Goal: Transaction & Acquisition: Purchase product/service

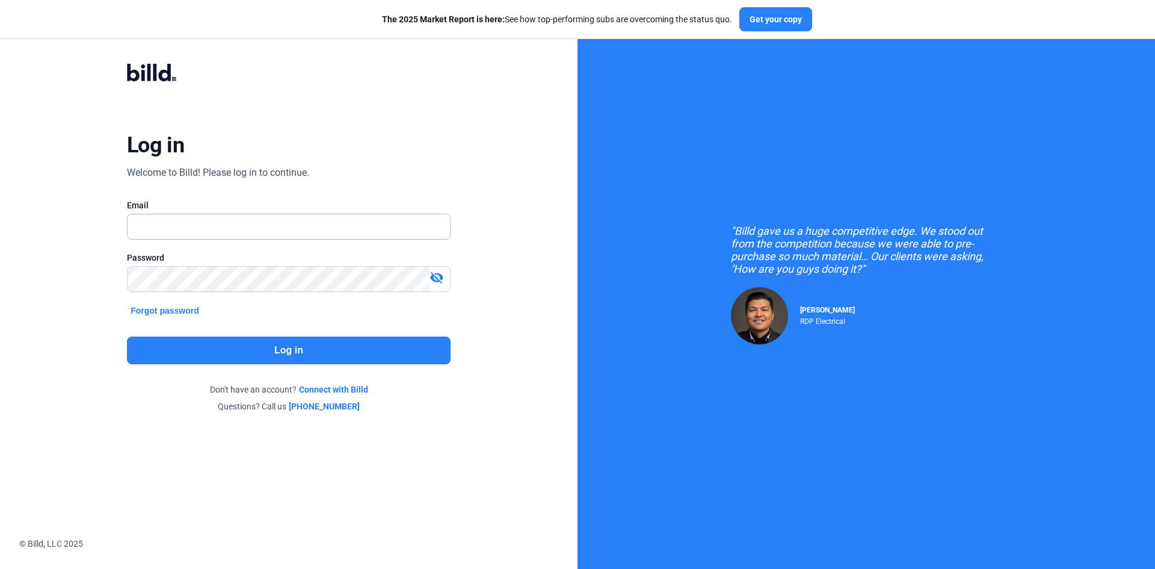
type input "[EMAIL_ADDRESS][DOMAIN_NAME]"
click at [199, 345] on button "Log in" at bounding box center [289, 350] width 324 height 28
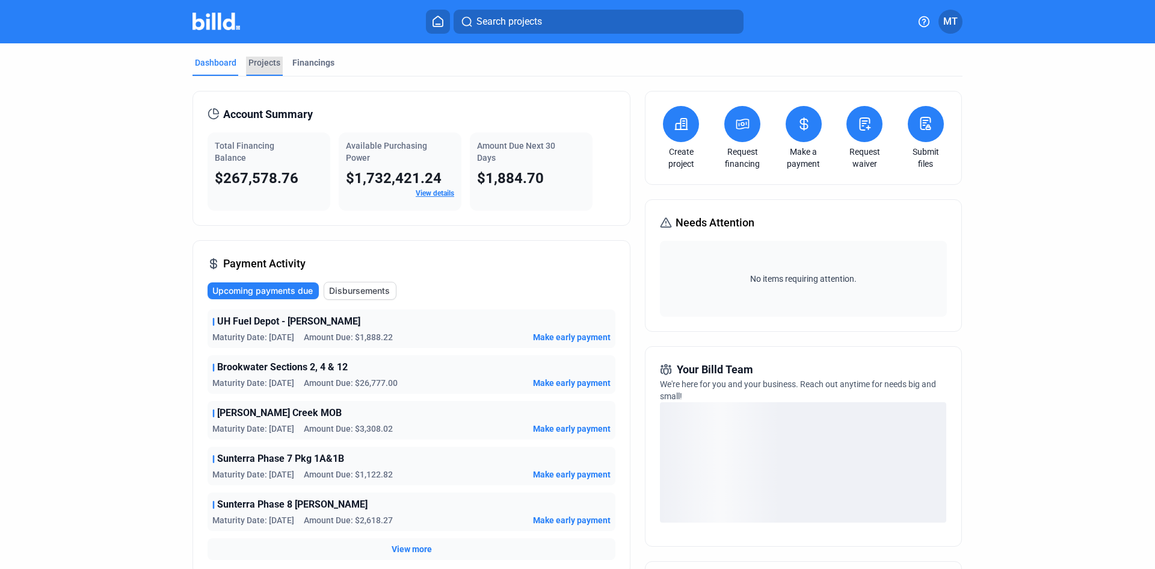
click at [276, 58] on div "Projects" at bounding box center [265, 63] width 32 height 12
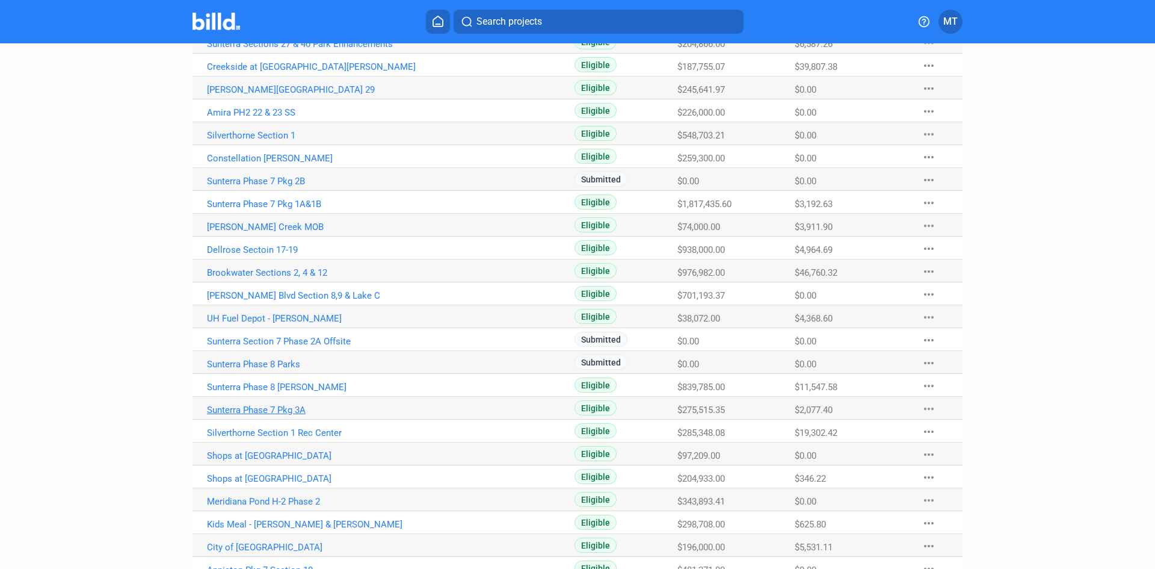
scroll to position [320, 0]
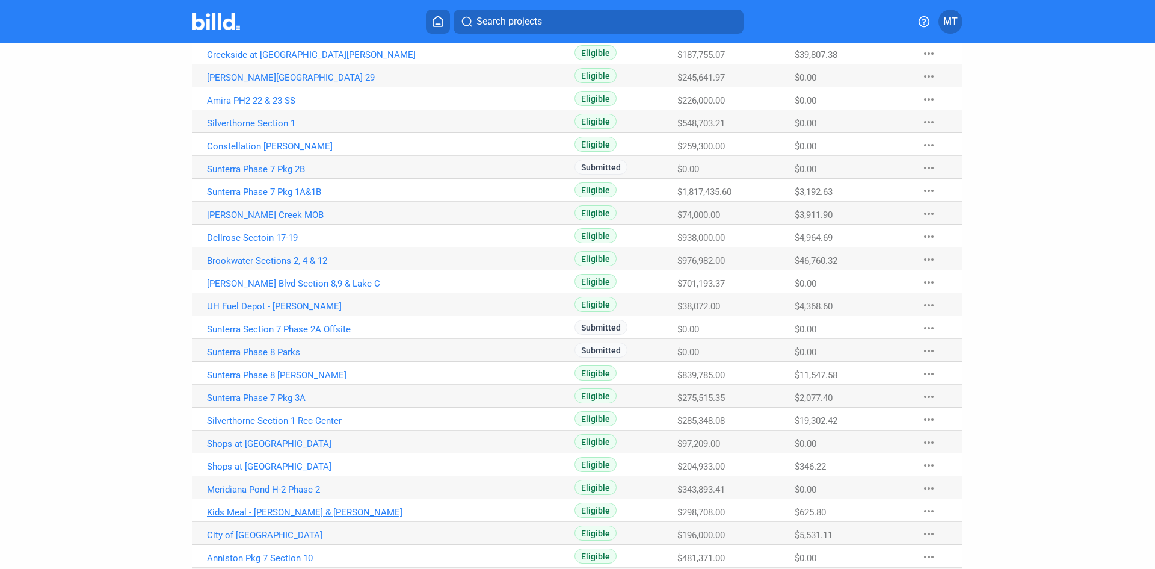
click at [311, 512] on link "Kids Meal - [PERSON_NAME] & [PERSON_NAME]" at bounding box center [340, 512] width 267 height 11
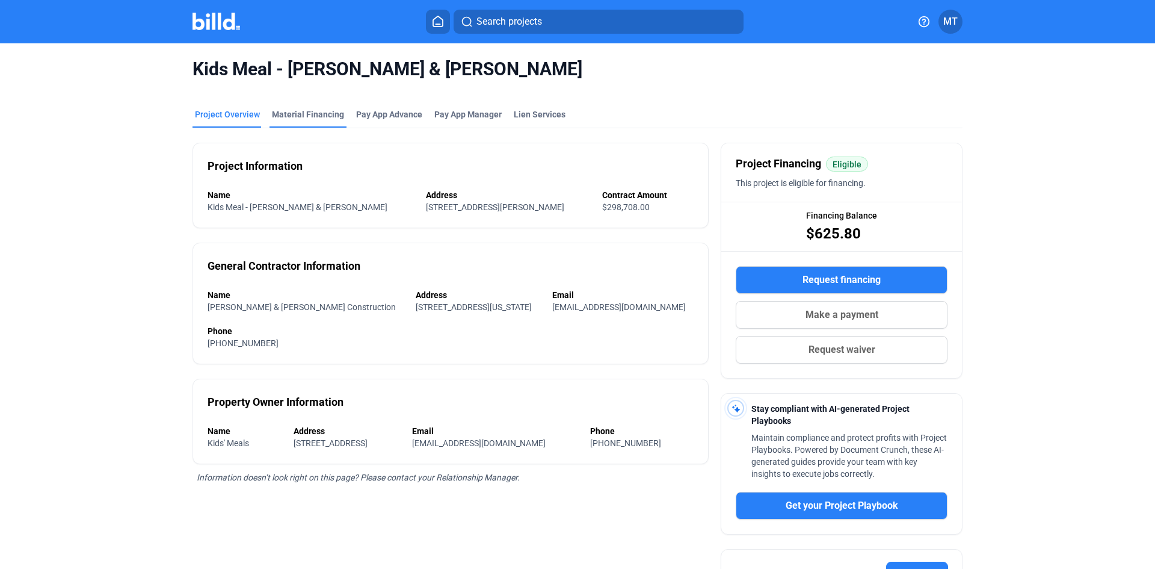
click at [305, 116] on div "Material Financing" at bounding box center [308, 114] width 72 height 12
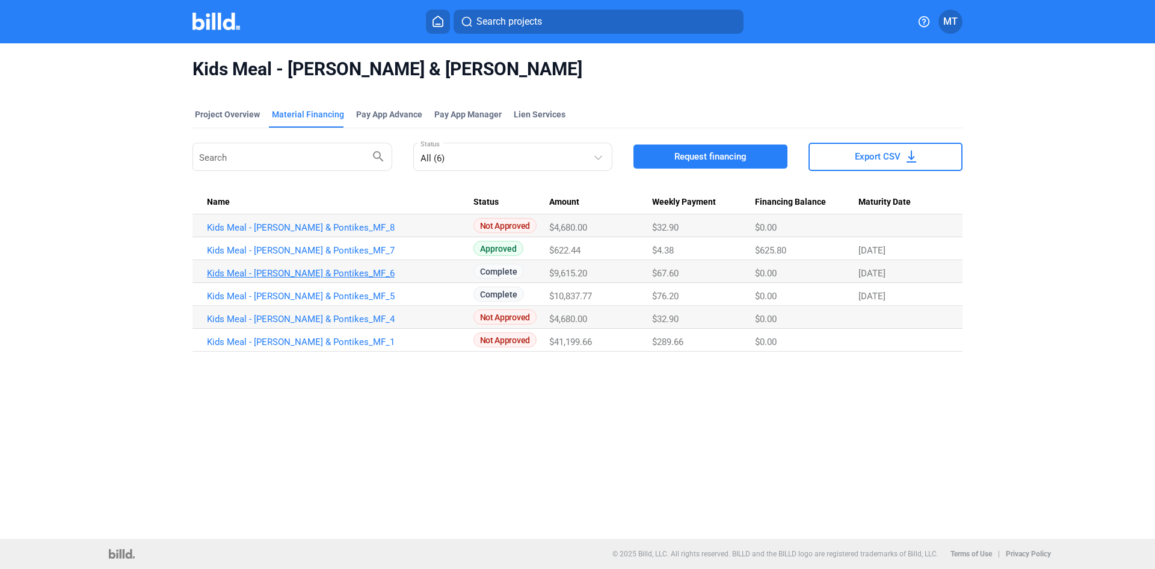
click at [284, 271] on link "Kids Meal - [PERSON_NAME] & Pontikes_MF_6" at bounding box center [340, 273] width 267 height 11
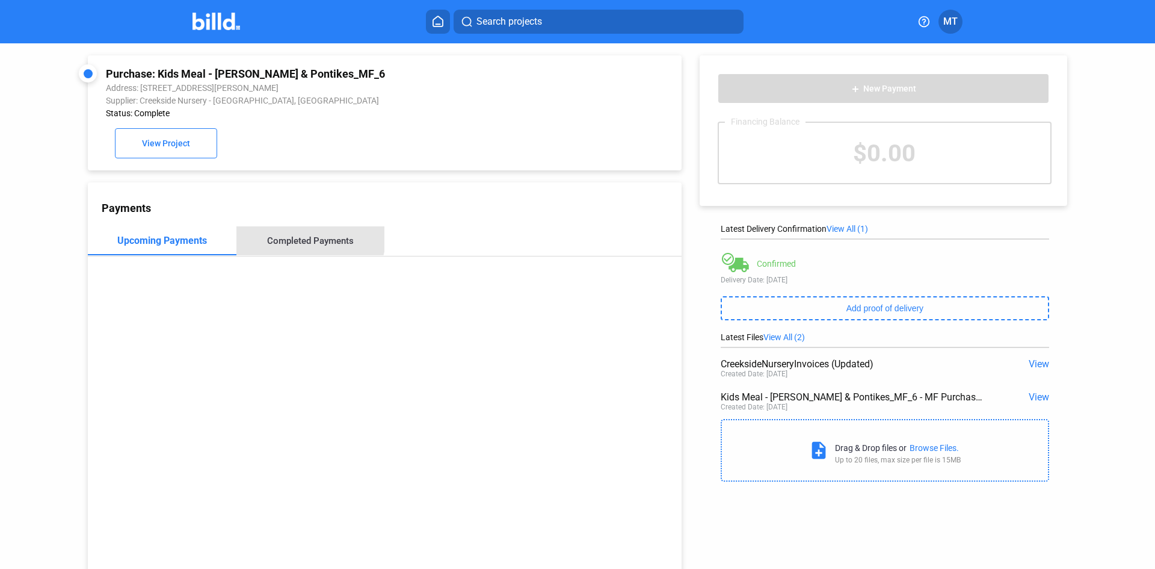
click at [306, 238] on div "Completed Payments" at bounding box center [311, 240] width 149 height 29
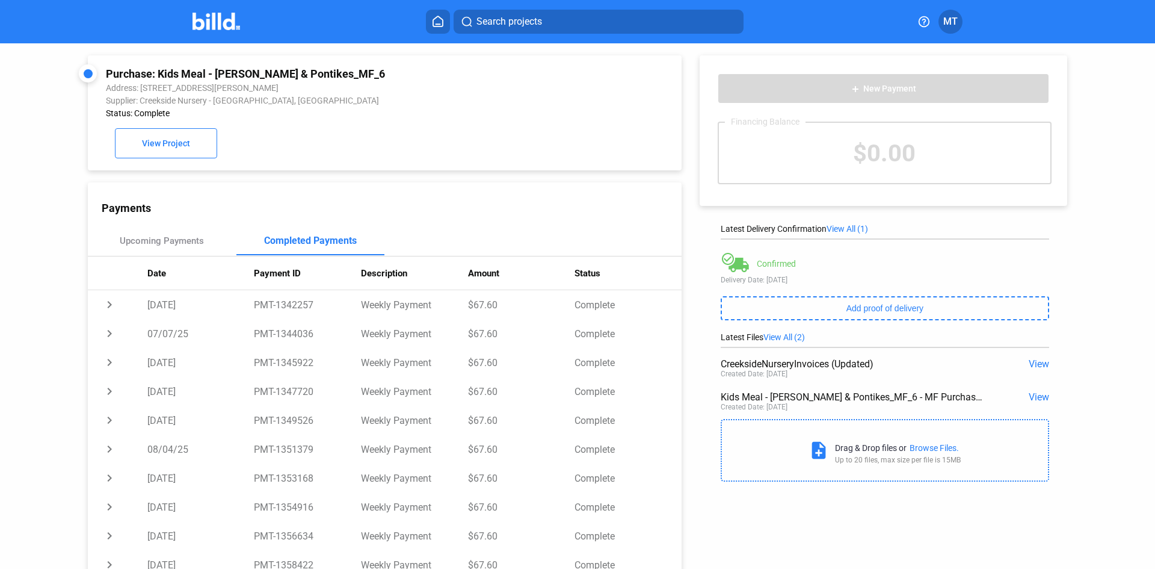
click at [1033, 399] on span "View" at bounding box center [1039, 396] width 20 height 11
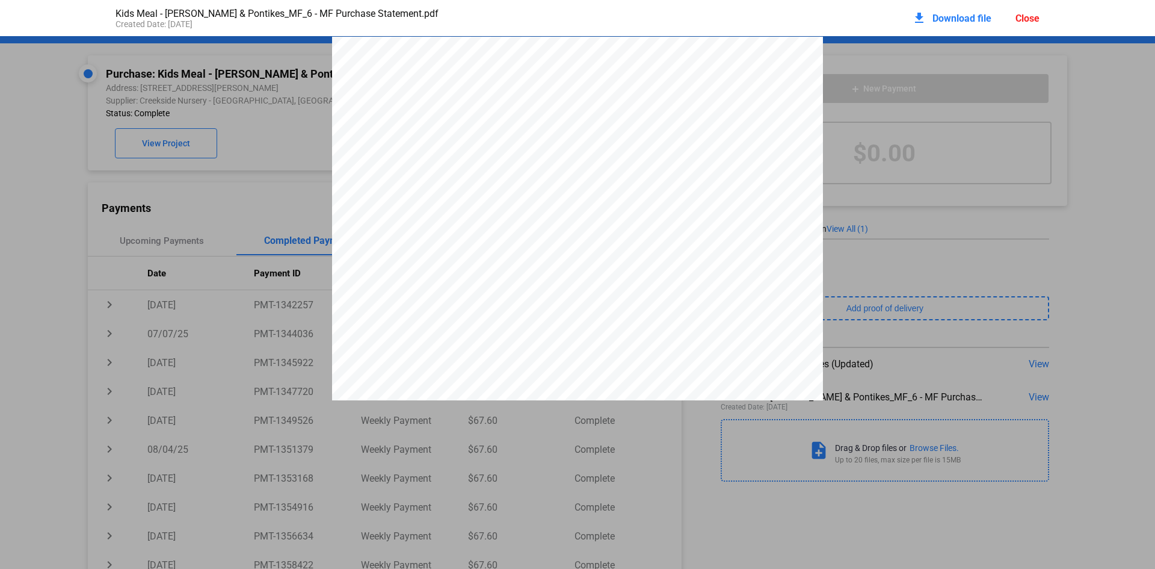
scroll to position [6, 0]
click at [1030, 18] on div "Close" at bounding box center [1028, 18] width 24 height 11
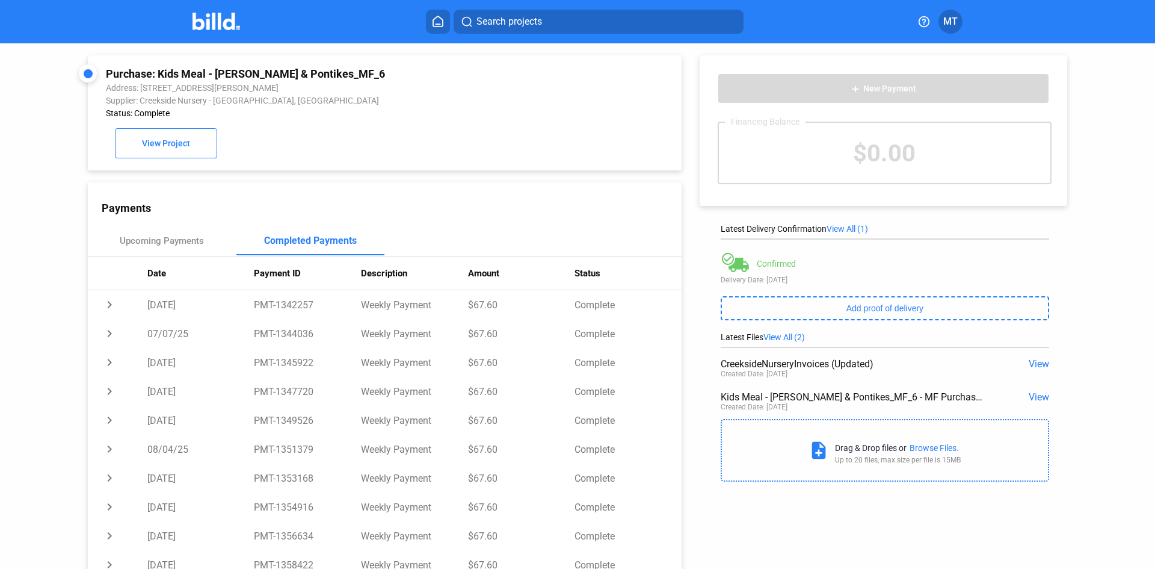
click at [214, 17] on img at bounding box center [217, 21] width 48 height 17
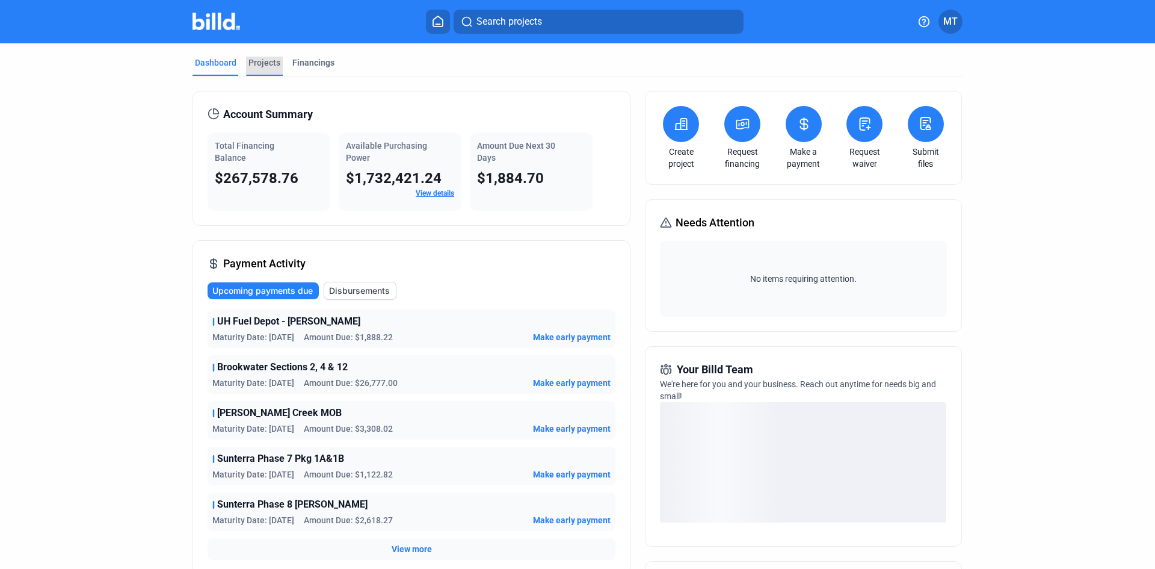
click at [263, 62] on div "Projects" at bounding box center [265, 63] width 32 height 12
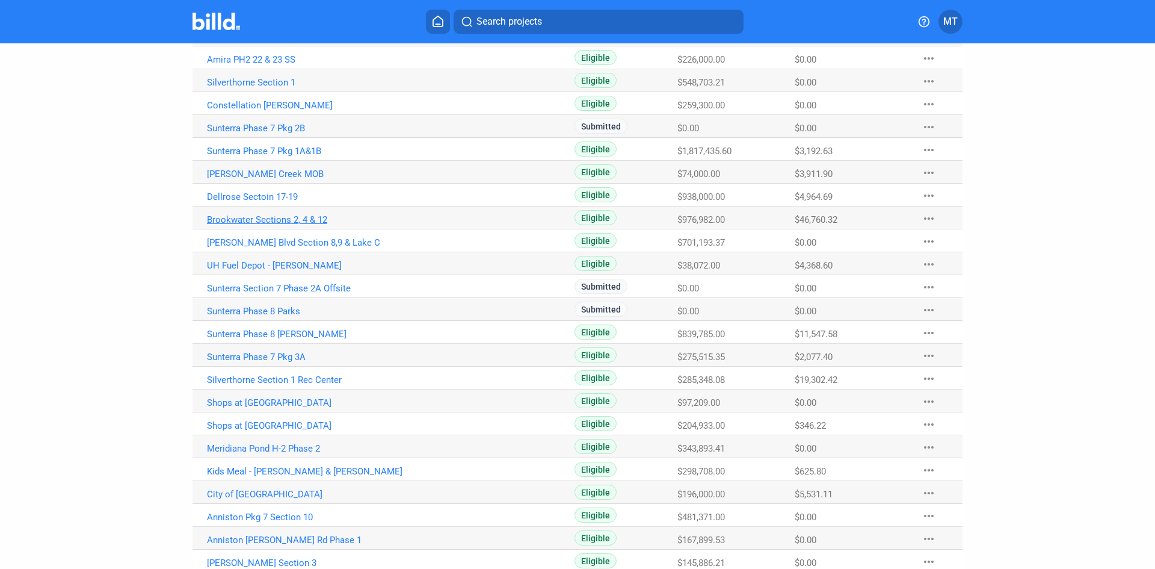
scroll to position [441, 0]
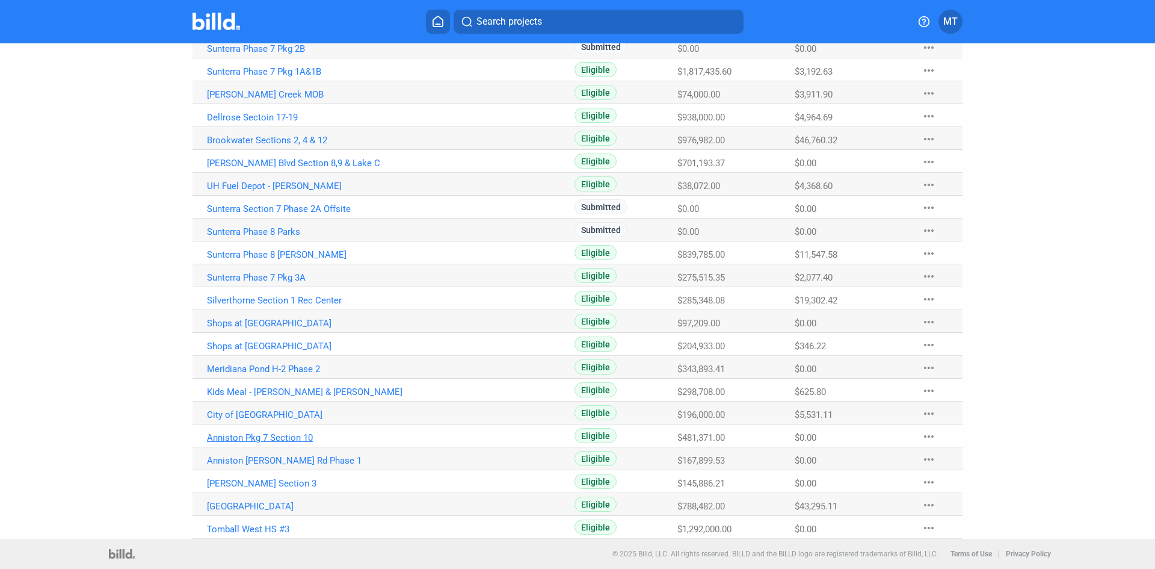
click at [260, 435] on link "Anniston Pkg 7 Section 10" at bounding box center [340, 437] width 267 height 11
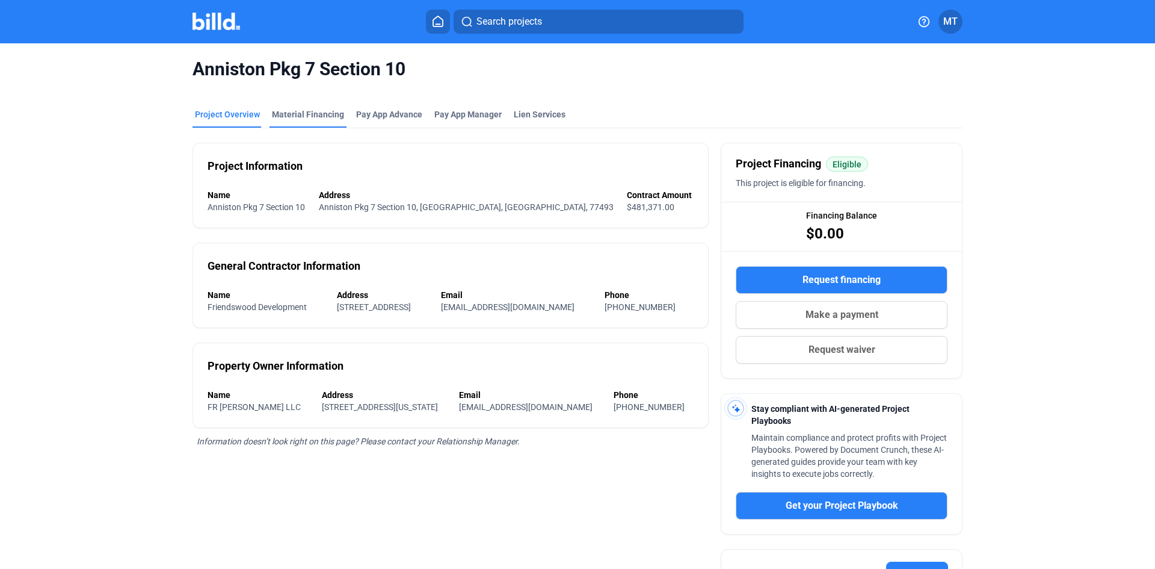
click at [291, 110] on div "Material Financing" at bounding box center [308, 114] width 72 height 12
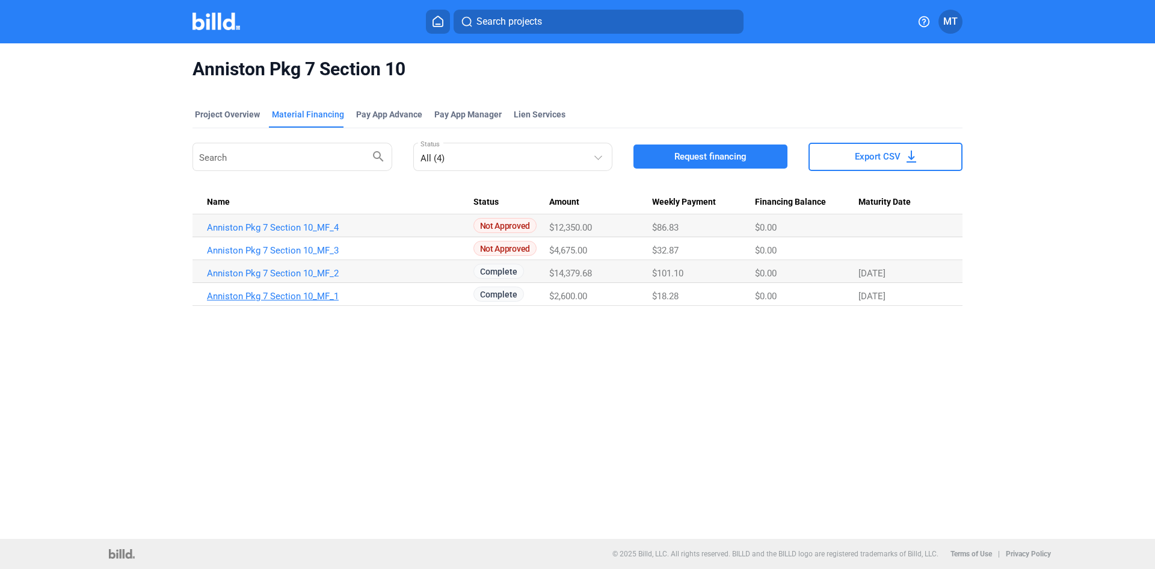
click at [265, 297] on link "Anniston Pkg 7 Section 10_MF_1" at bounding box center [340, 296] width 267 height 11
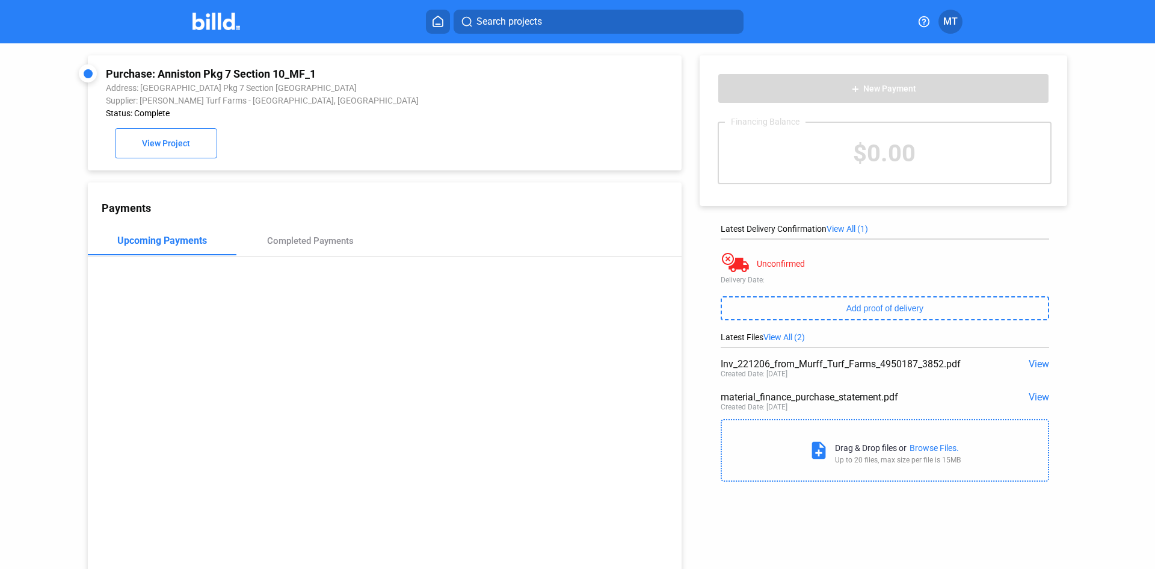
click at [1029, 399] on span "View" at bounding box center [1039, 396] width 20 height 11
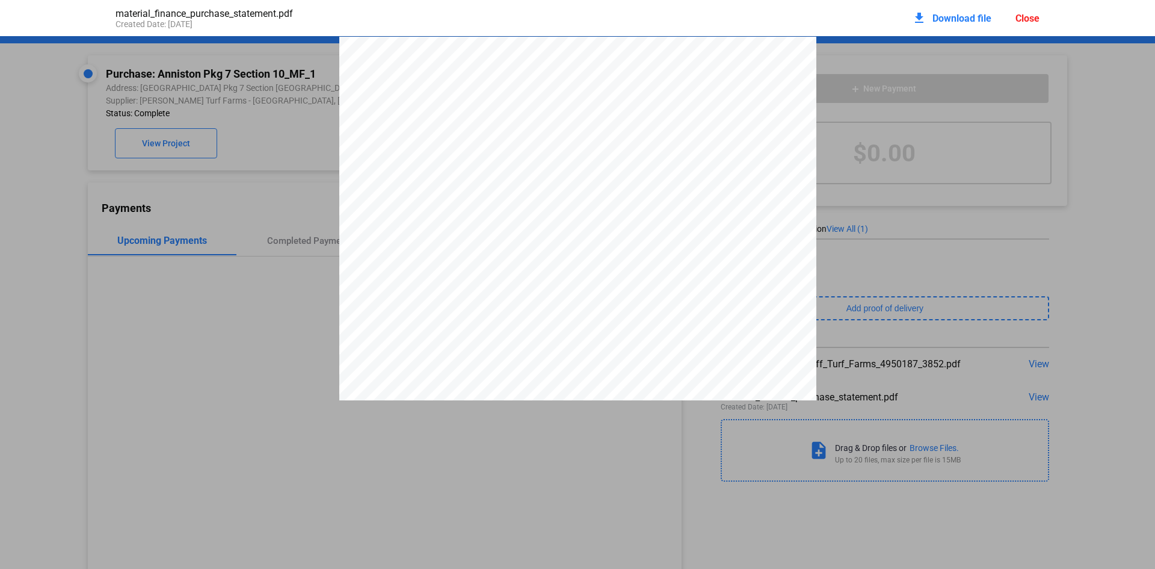
scroll to position [6, 0]
click at [1027, 17] on div "Close" at bounding box center [1028, 18] width 24 height 11
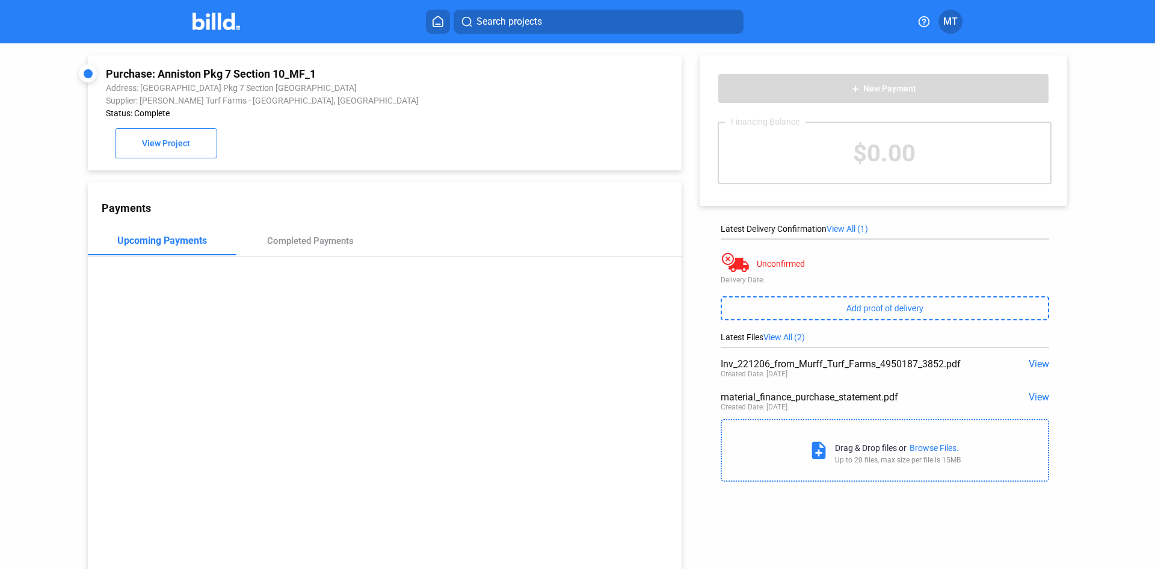
click at [200, 21] on img at bounding box center [217, 21] width 48 height 17
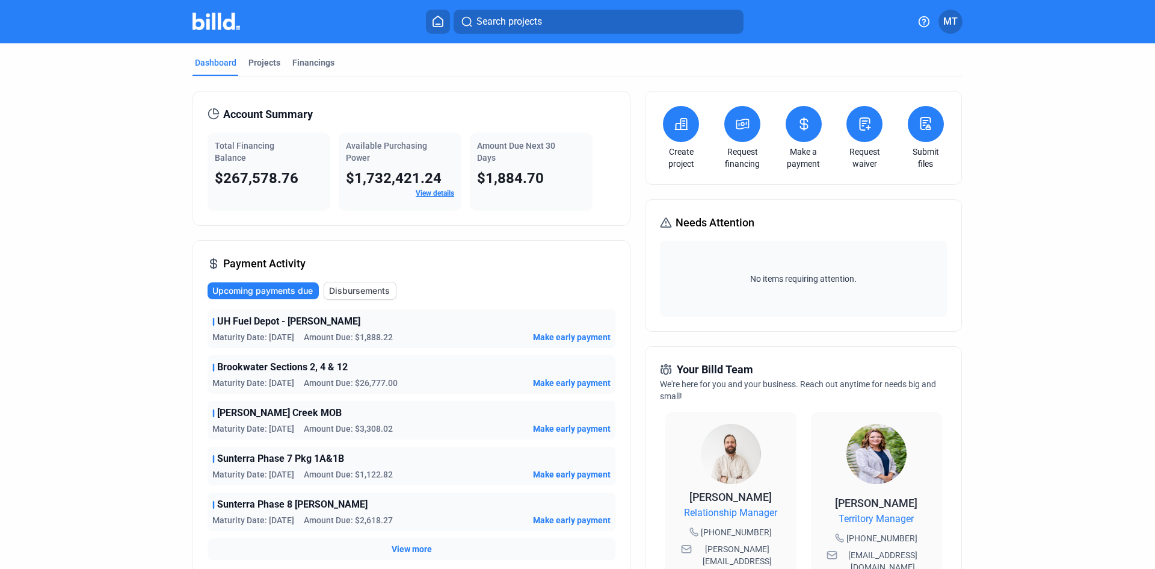
click at [747, 121] on icon at bounding box center [742, 124] width 15 height 14
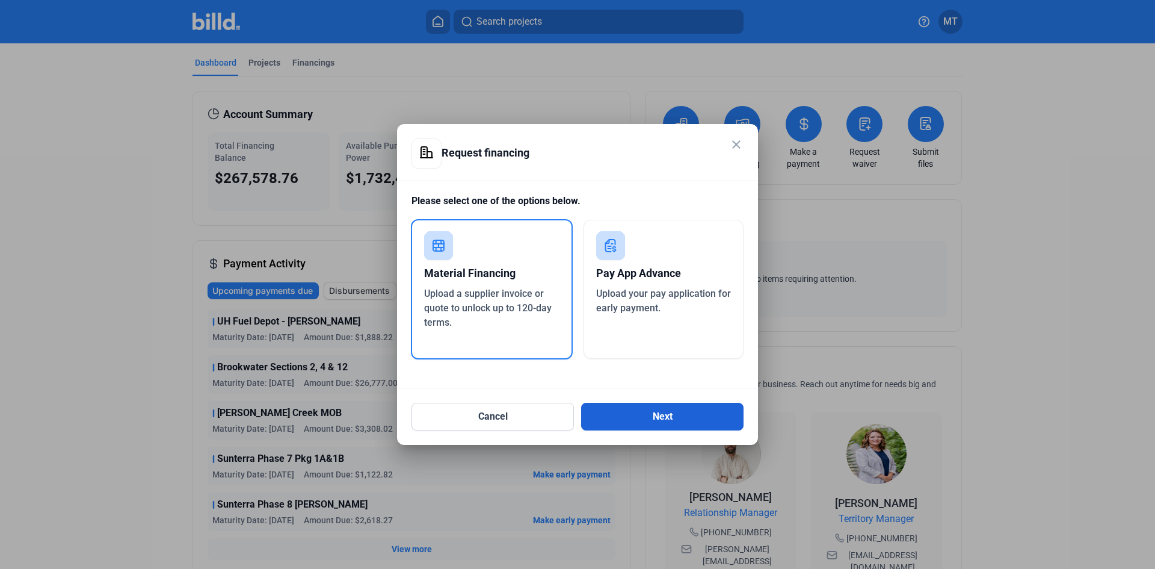
click at [667, 417] on button "Next" at bounding box center [662, 417] width 162 height 28
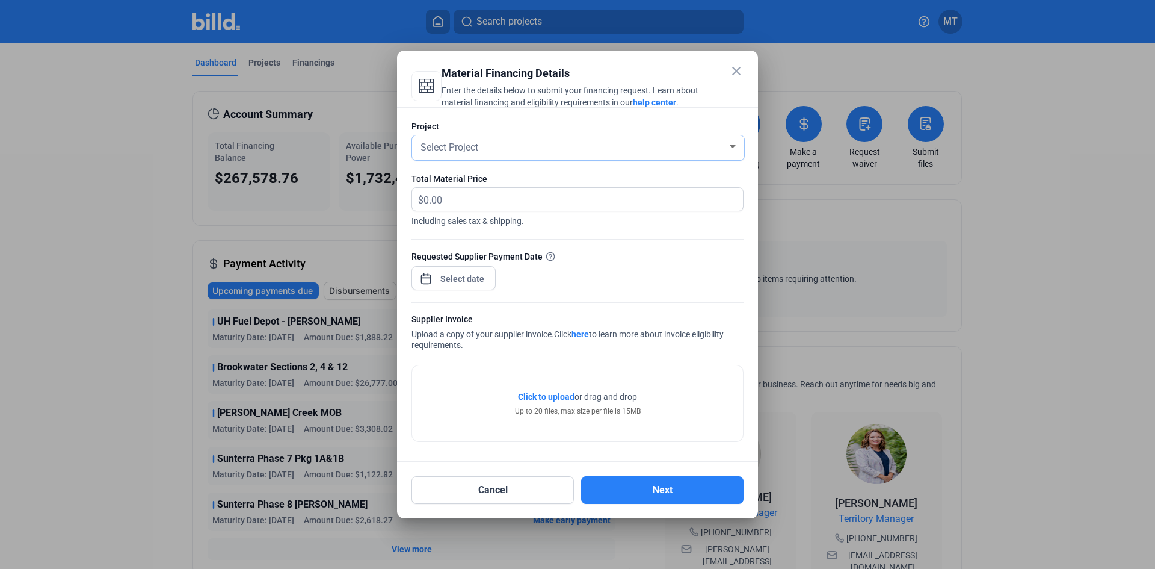
click at [619, 152] on div "Select Project" at bounding box center [572, 146] width 309 height 17
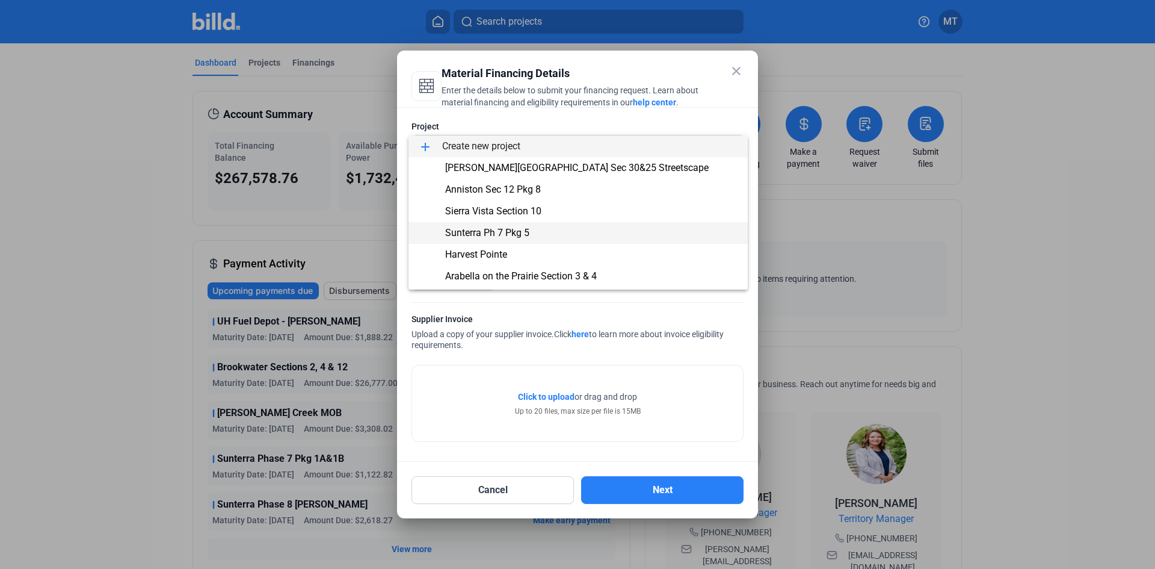
click at [589, 233] on span "Sunterra Ph 7 Pkg 5" at bounding box center [578, 233] width 320 height 22
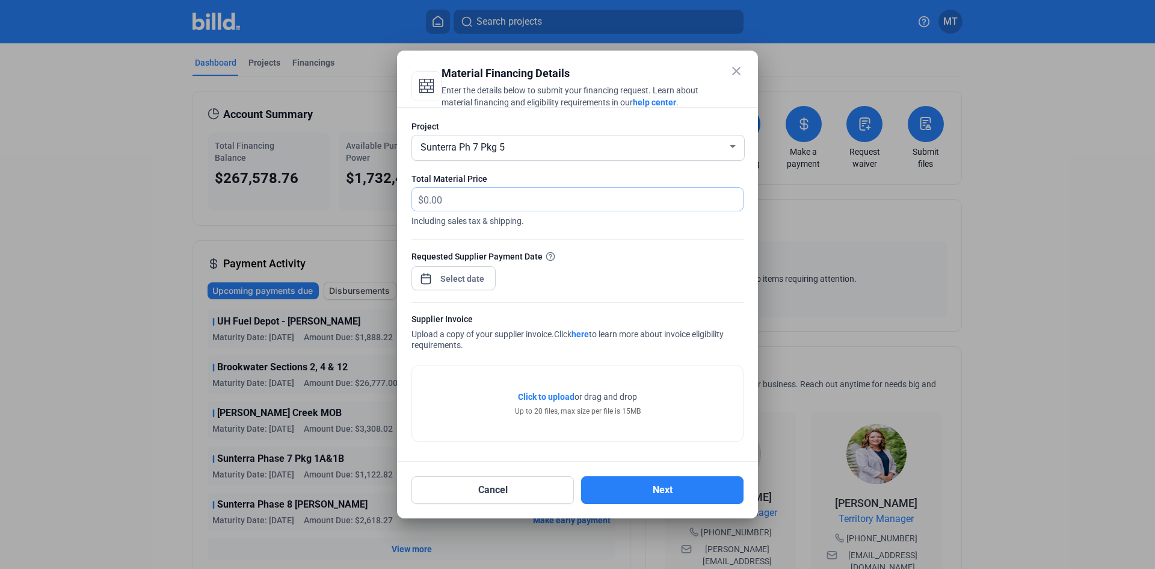
click at [475, 199] on input "text" at bounding box center [584, 199] width 320 height 23
type input "14,350.00"
click at [449, 277] on div "close Material Financing Details Enter the details below to submit your financi…" at bounding box center [577, 284] width 1155 height 569
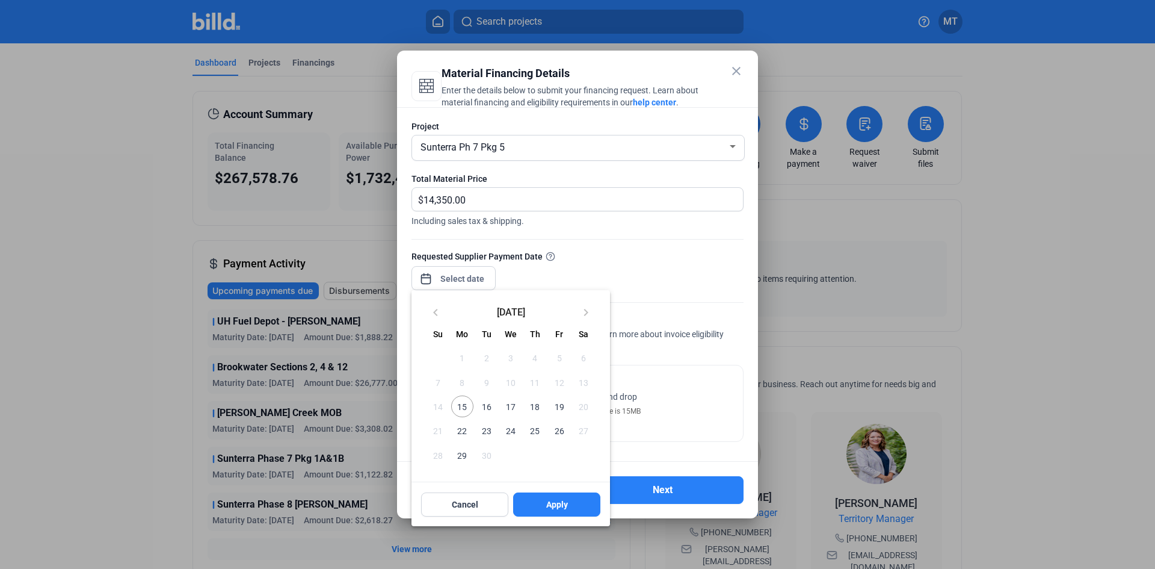
click at [560, 405] on span "19" at bounding box center [559, 406] width 22 height 22
click at [556, 512] on button "Apply" at bounding box center [556, 504] width 87 height 24
click at [549, 506] on span "Apply" at bounding box center [557, 504] width 22 height 12
click at [538, 501] on button "Apply" at bounding box center [556, 504] width 87 height 24
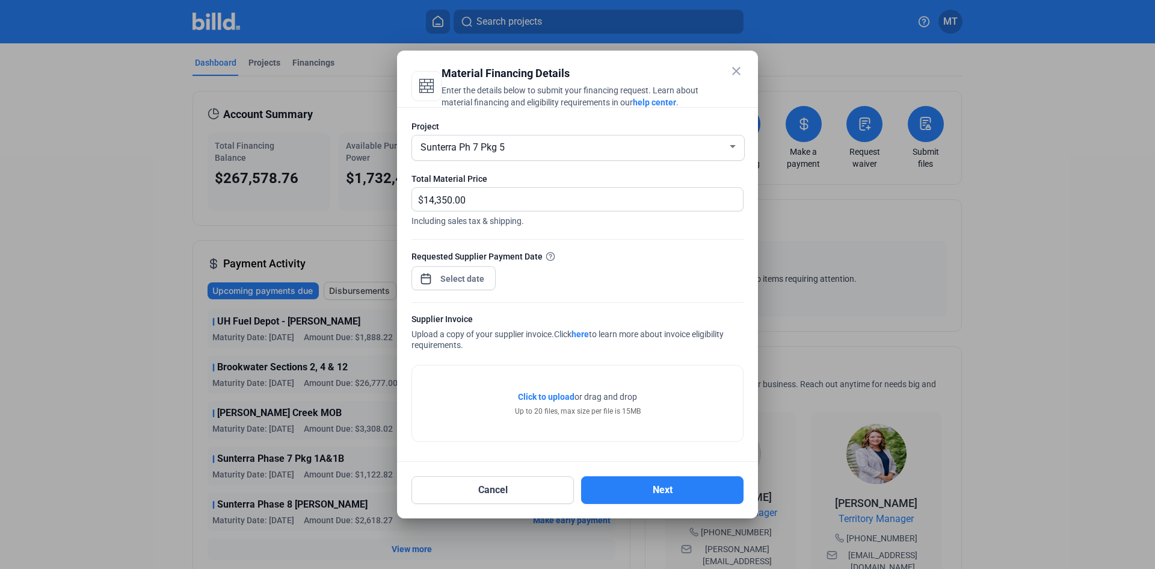
click at [647, 289] on div "Requested Supplier Payment Date" at bounding box center [578, 276] width 332 height 52
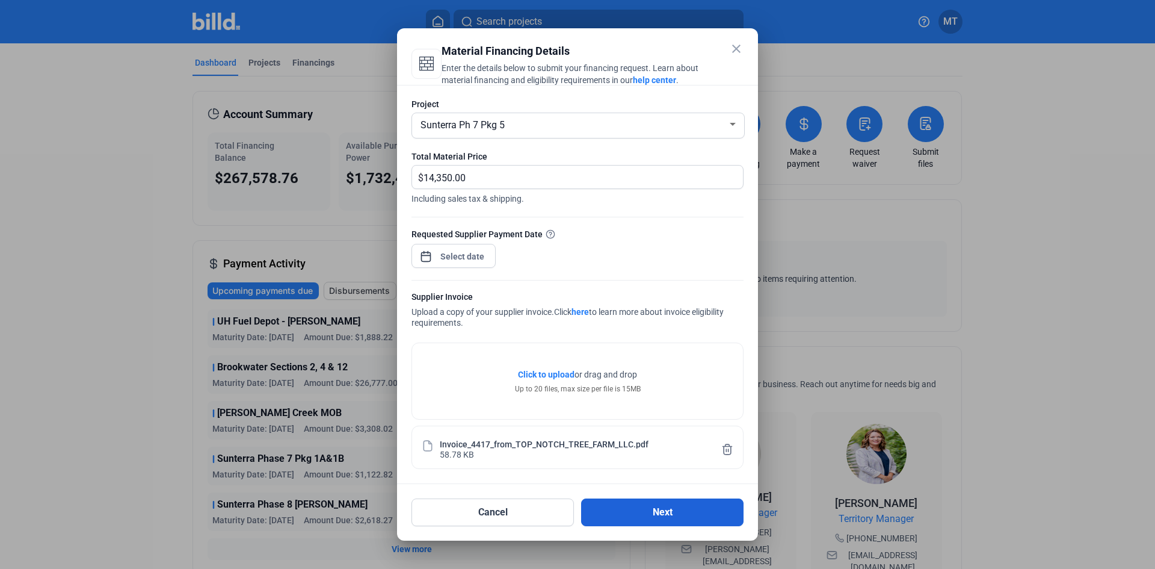
click at [640, 514] on button "Next" at bounding box center [662, 512] width 162 height 28
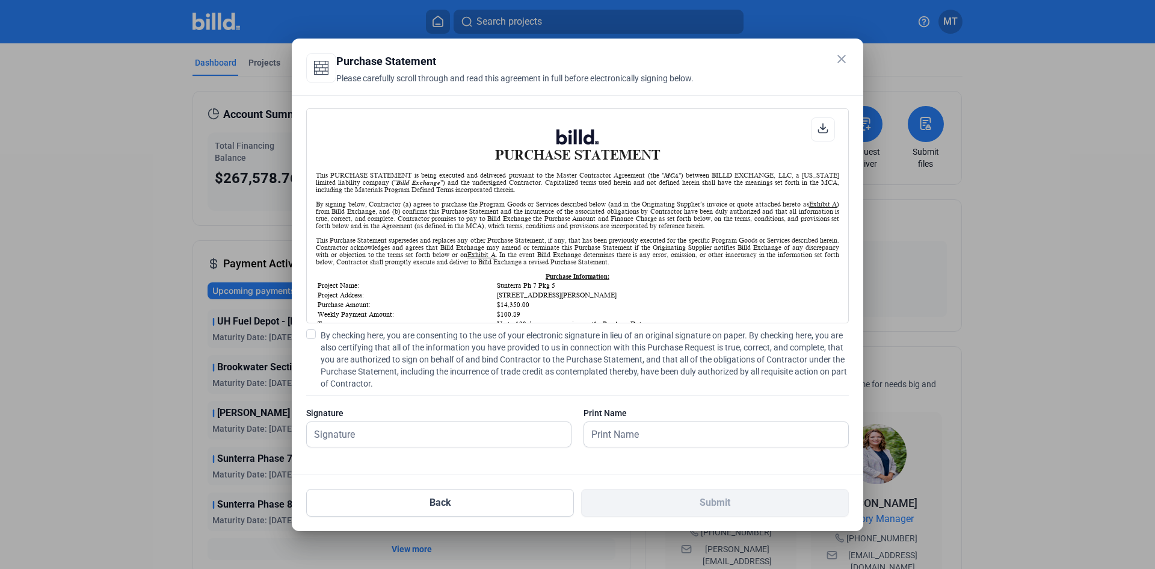
scroll to position [1, 0]
click at [313, 332] on span at bounding box center [311, 334] width 10 height 10
click at [0, 0] on input "By checking here, you are consenting to the use of your electronic signature in…" at bounding box center [0, 0] width 0 height 0
click at [377, 432] on input "text" at bounding box center [432, 434] width 251 height 25
type input "[PERSON_NAME]"
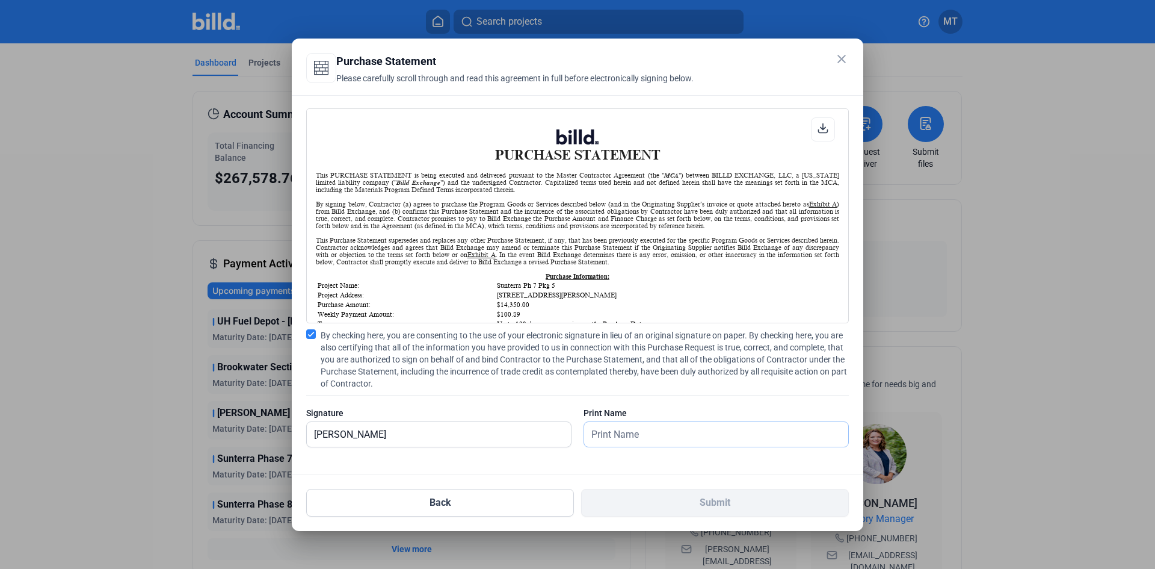
click at [716, 434] on input "text" at bounding box center [709, 434] width 251 height 25
type input "[PERSON_NAME]"
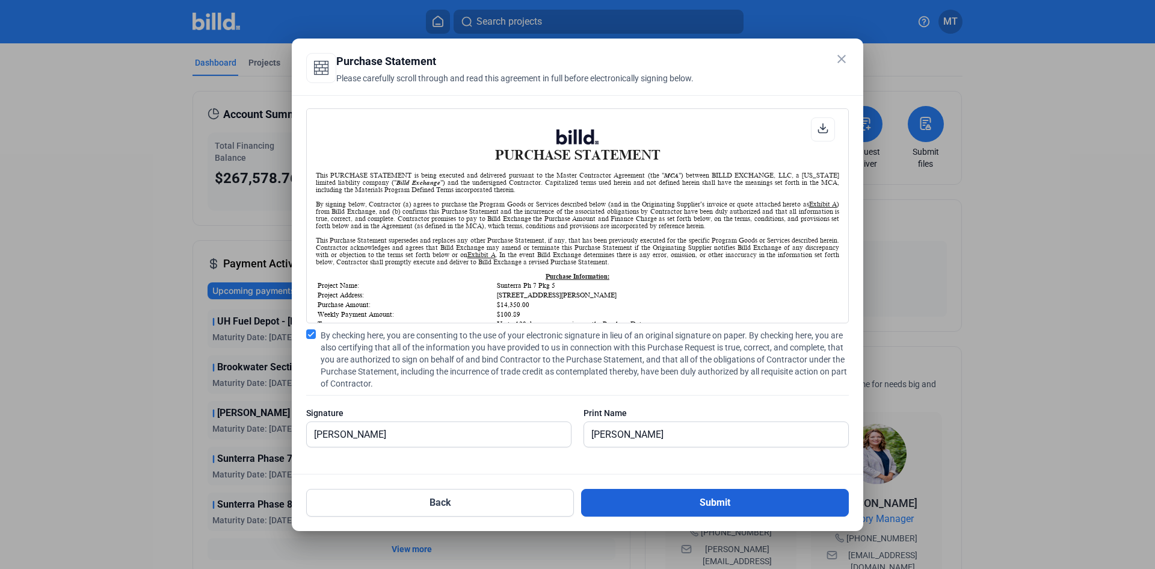
click at [703, 500] on button "Submit" at bounding box center [715, 503] width 268 height 28
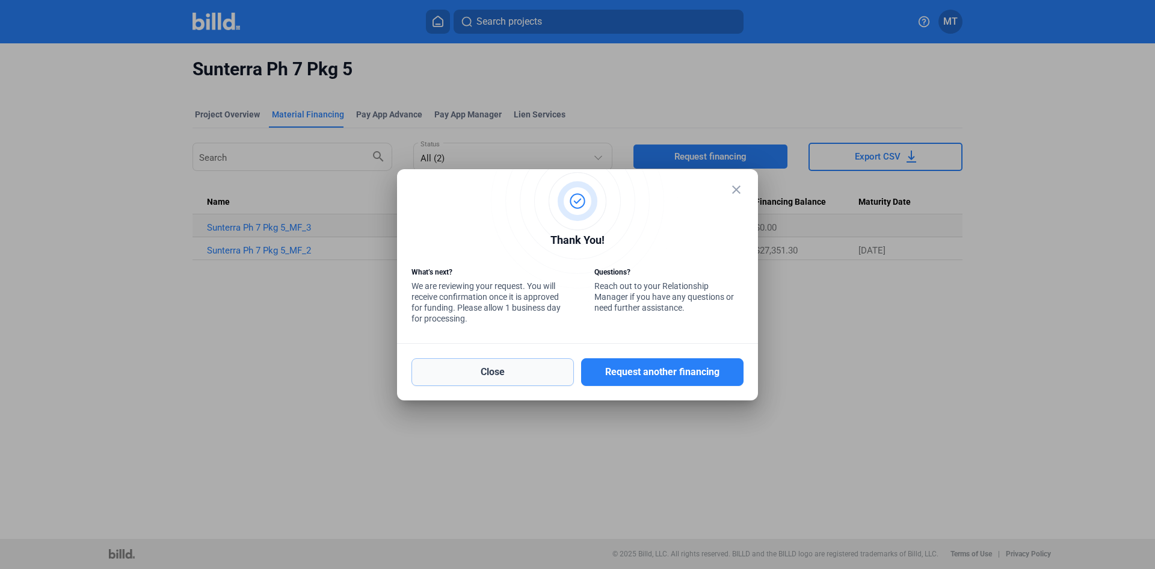
click at [484, 368] on button "Close" at bounding box center [493, 372] width 162 height 28
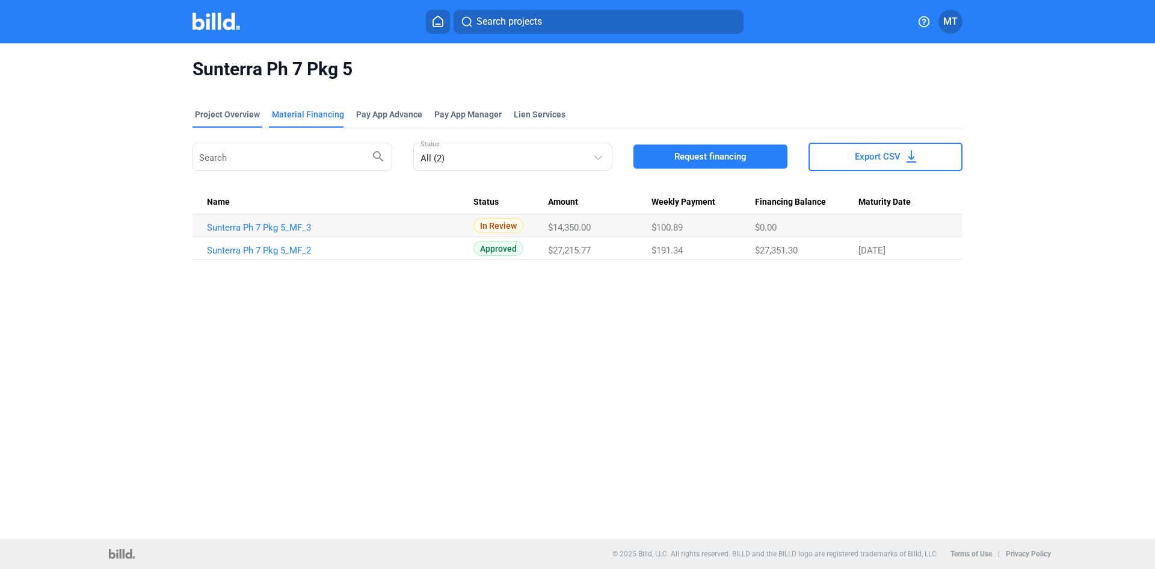
click at [237, 110] on div "Project Overview" at bounding box center [227, 114] width 65 height 12
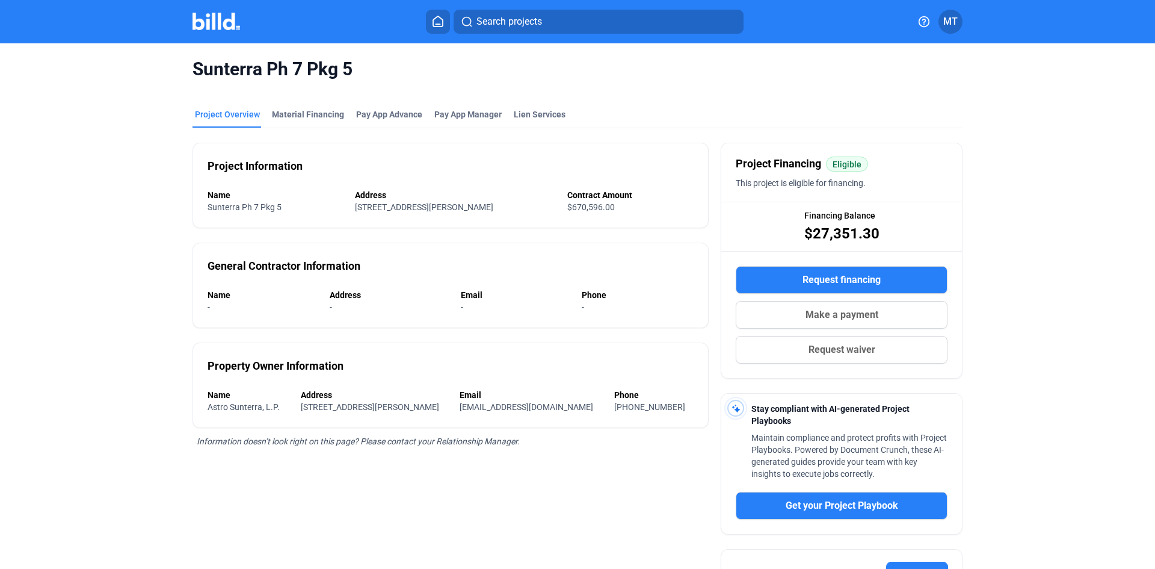
click at [211, 20] on img at bounding box center [217, 21] width 48 height 17
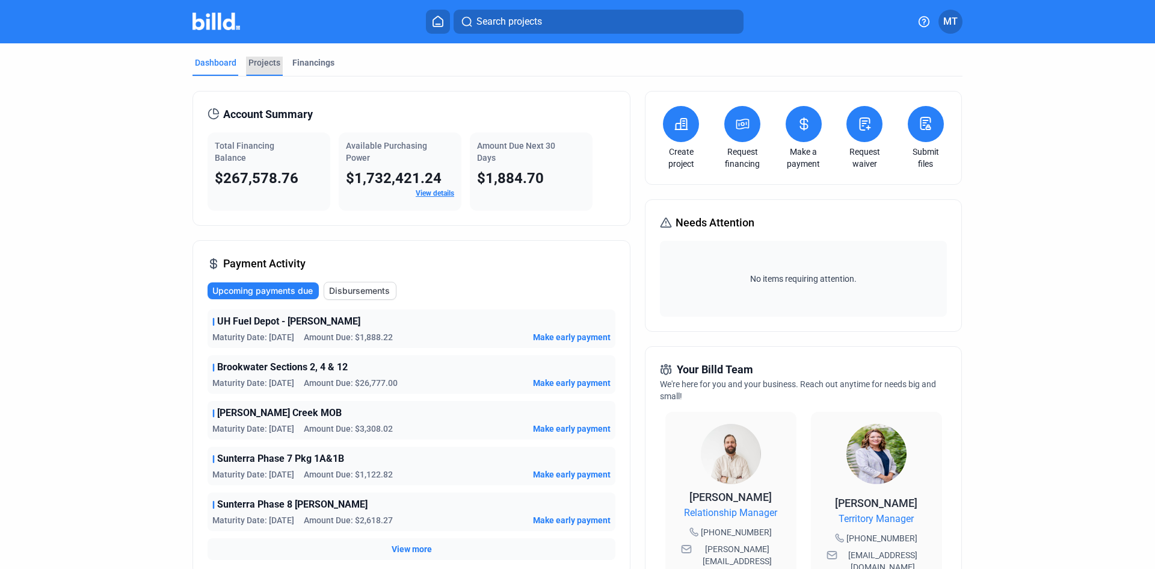
click at [249, 63] on div "Projects" at bounding box center [265, 63] width 32 height 12
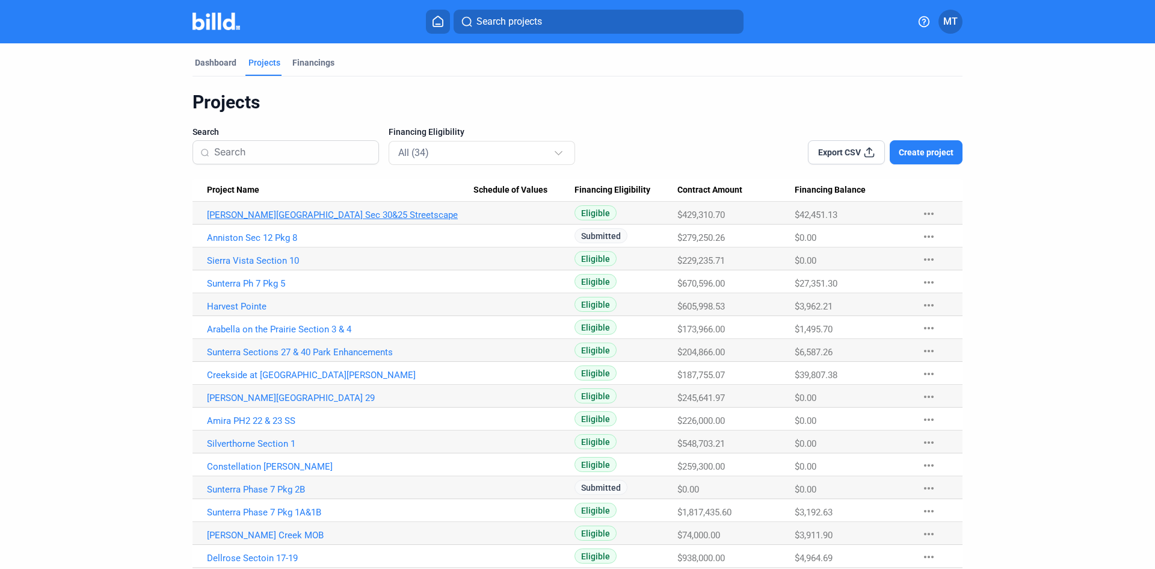
click at [297, 213] on link "[PERSON_NAME][GEOGRAPHIC_DATA] Sec 30&25 Streetscape" at bounding box center [340, 214] width 267 height 11
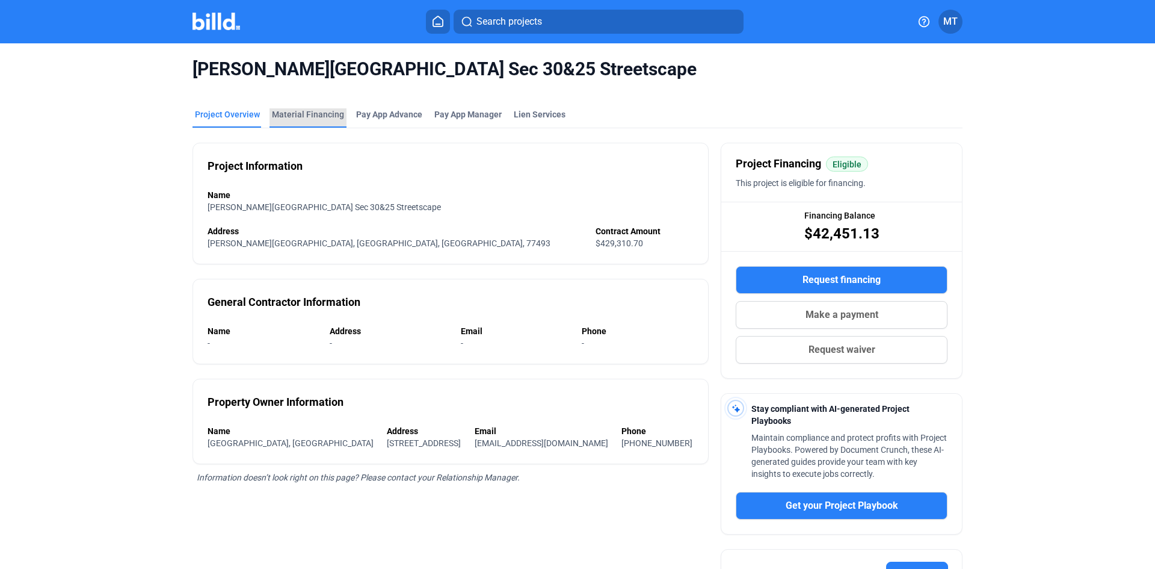
click at [313, 123] on div "Material Financing" at bounding box center [308, 117] width 77 height 19
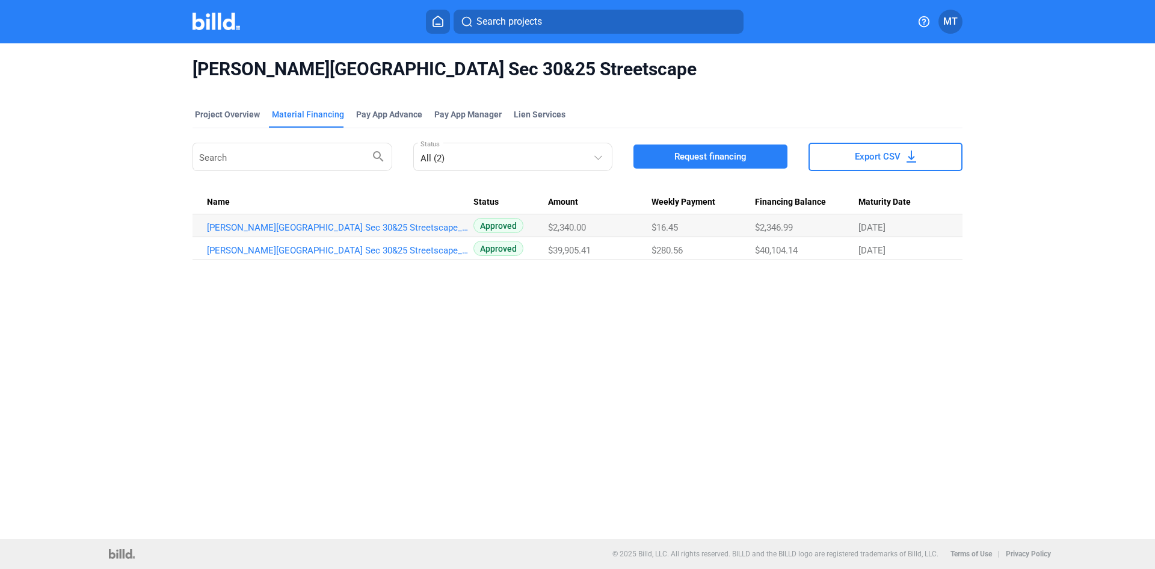
click at [716, 159] on span "Request financing" at bounding box center [711, 156] width 72 height 12
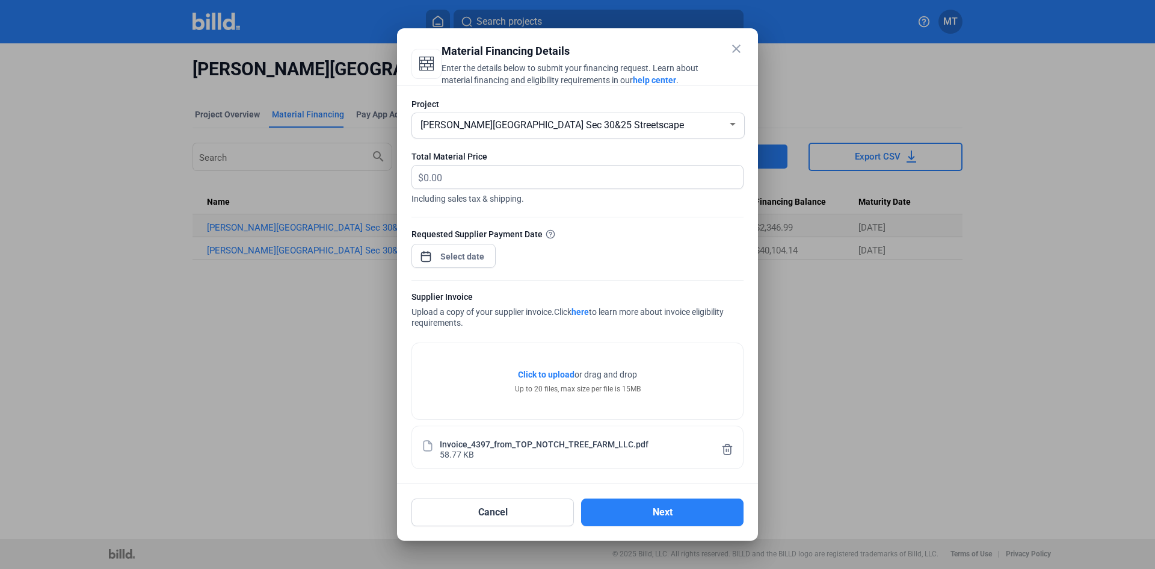
click at [460, 259] on div "close Material Financing Details Enter the details below to submit your financi…" at bounding box center [577, 284] width 1155 height 569
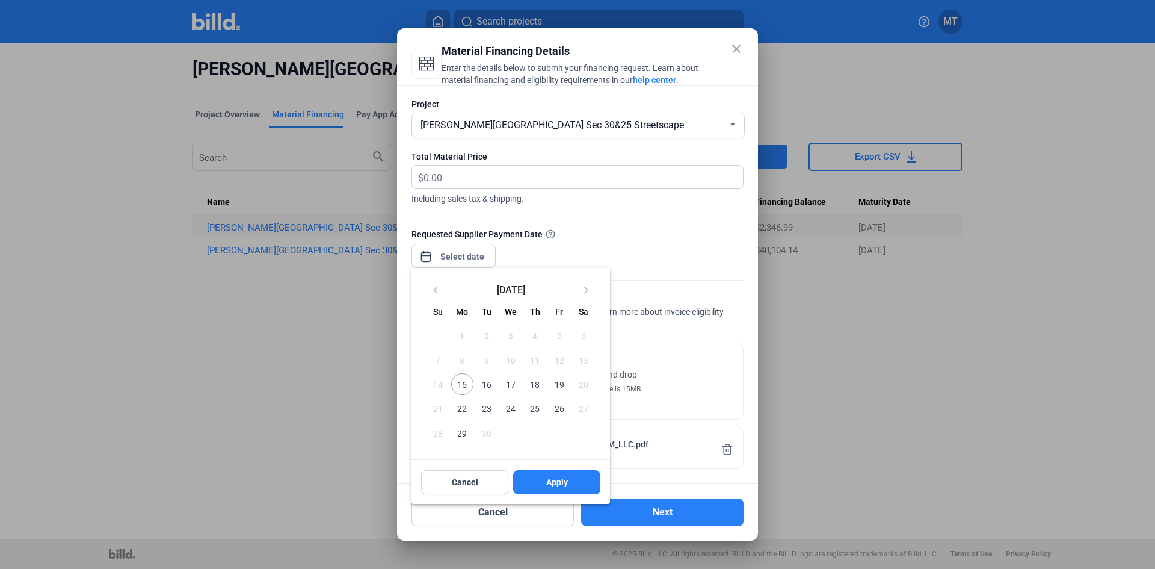
click at [560, 385] on span "19" at bounding box center [559, 384] width 22 height 22
click at [561, 483] on span "Apply" at bounding box center [557, 482] width 22 height 12
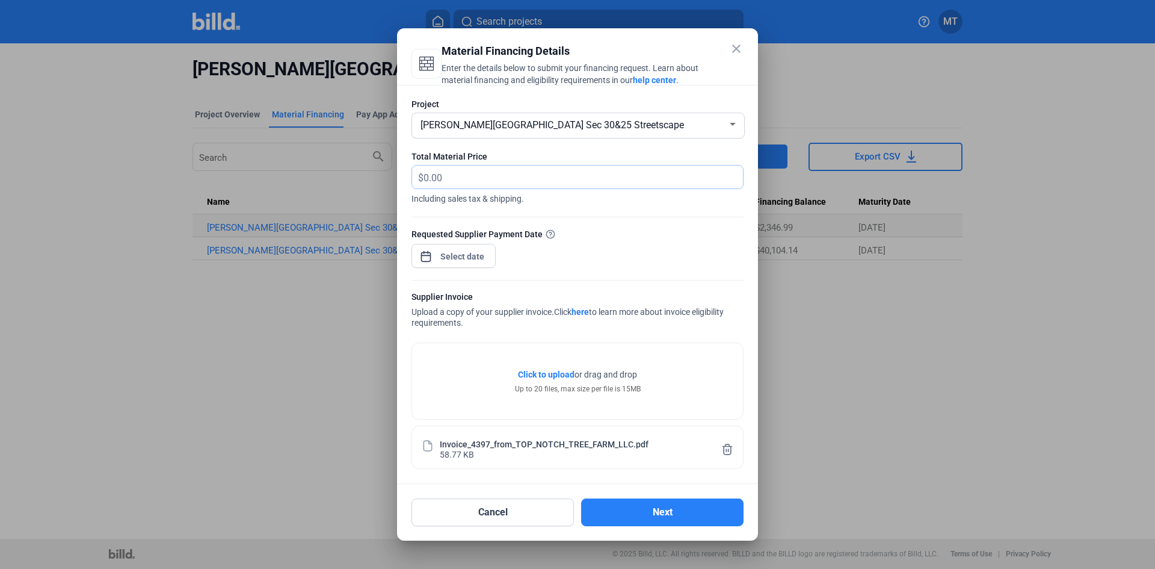
click at [518, 176] on input "text" at bounding box center [584, 176] width 320 height 23
type input "5,680"
click at [634, 510] on button "Next" at bounding box center [662, 512] width 162 height 28
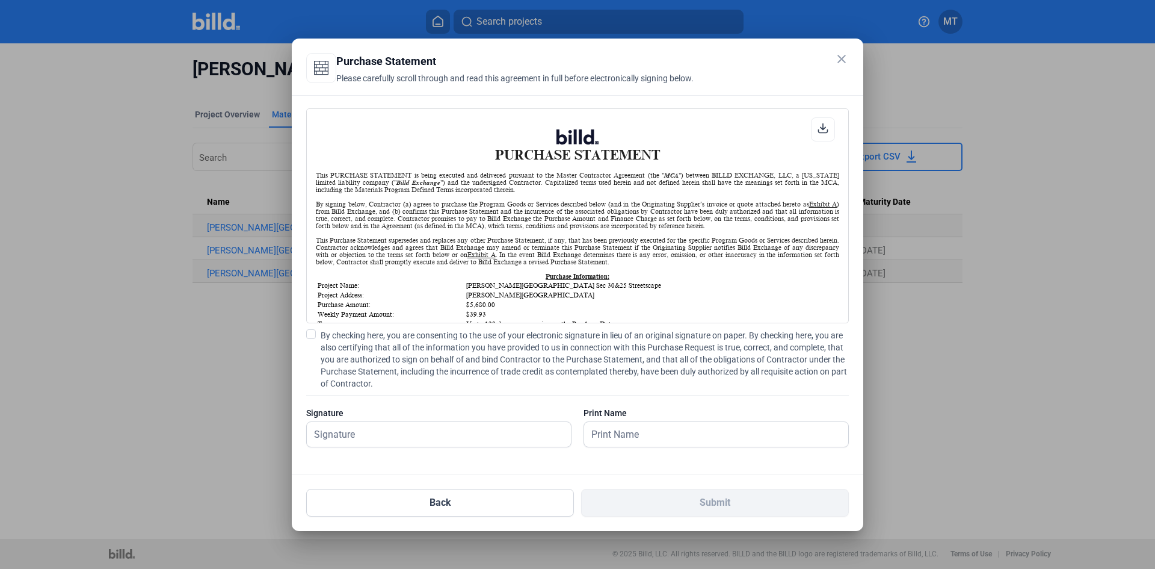
scroll to position [1, 0]
click at [312, 334] on span at bounding box center [311, 334] width 10 height 10
click at [0, 0] on input "By checking here, you are consenting to the use of your electronic signature in…" at bounding box center [0, 0] width 0 height 0
click at [380, 431] on input "text" at bounding box center [432, 434] width 251 height 25
type input "[PERSON_NAME]"
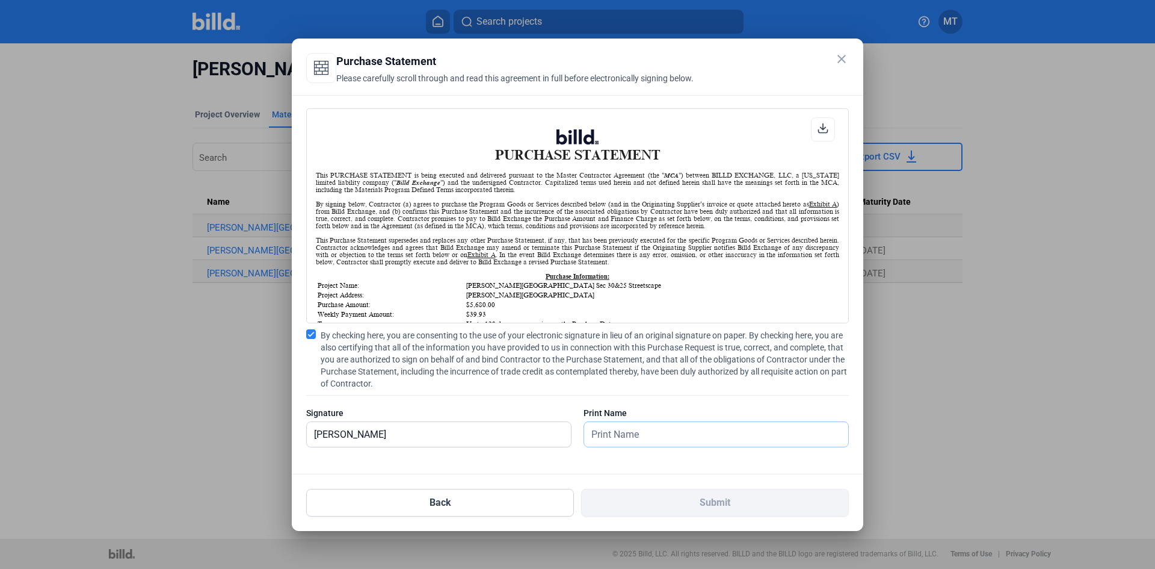
drag, startPoint x: 649, startPoint y: 433, endPoint x: 643, endPoint y: 442, distance: 10.4
click at [649, 433] on input "text" at bounding box center [716, 434] width 264 height 25
type input "[PERSON_NAME]"
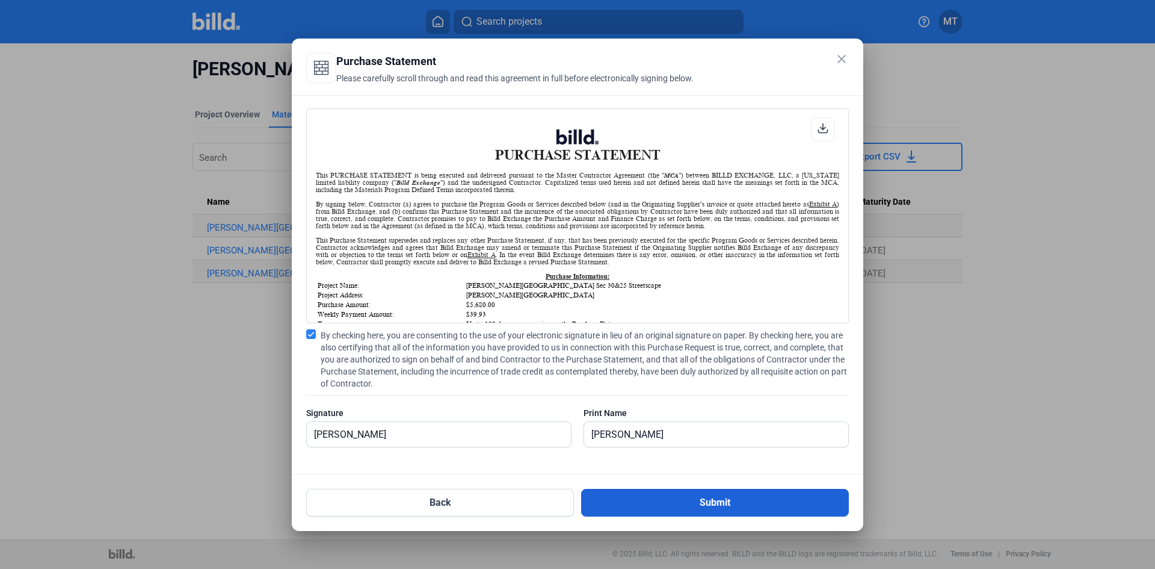
click at [643, 495] on button "Submit" at bounding box center [715, 503] width 268 height 28
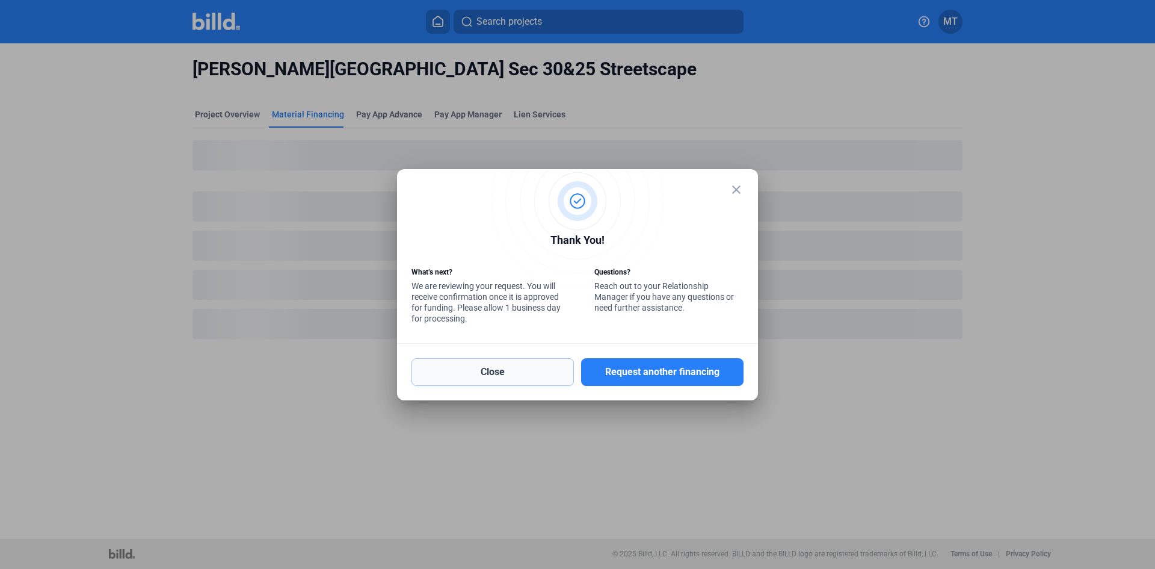
click at [509, 374] on button "Close" at bounding box center [493, 372] width 162 height 28
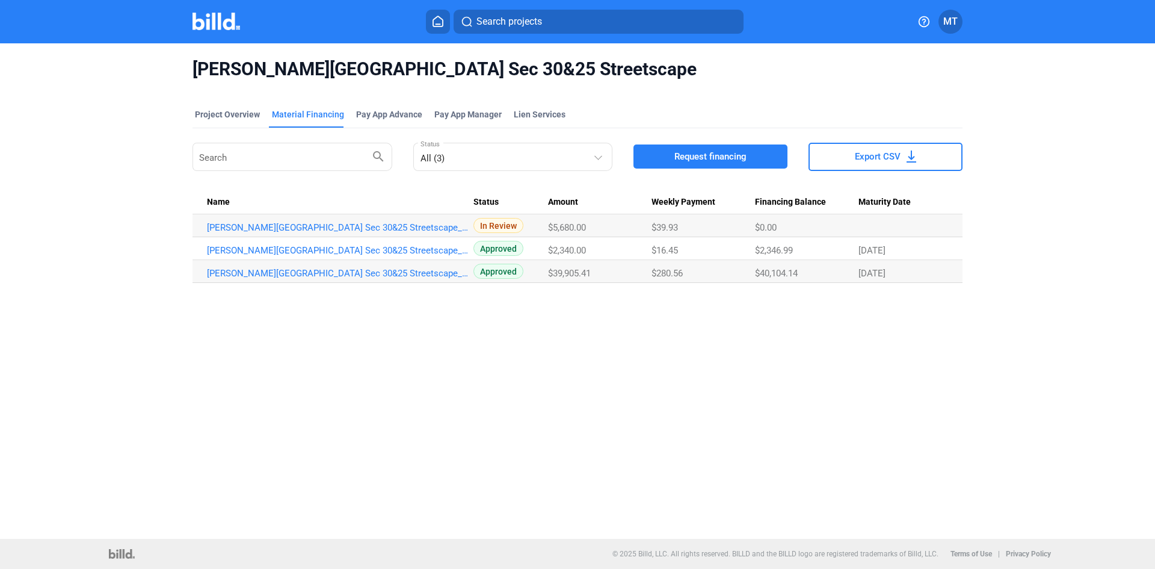
click at [196, 28] on img at bounding box center [217, 21] width 48 height 17
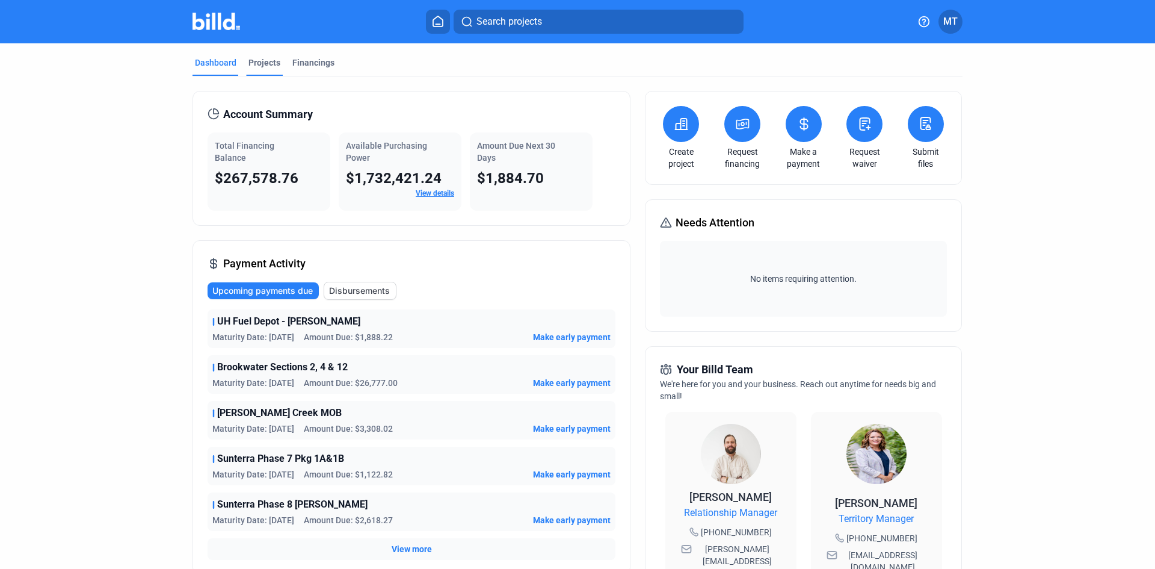
click at [263, 61] on div "Projects" at bounding box center [265, 63] width 32 height 12
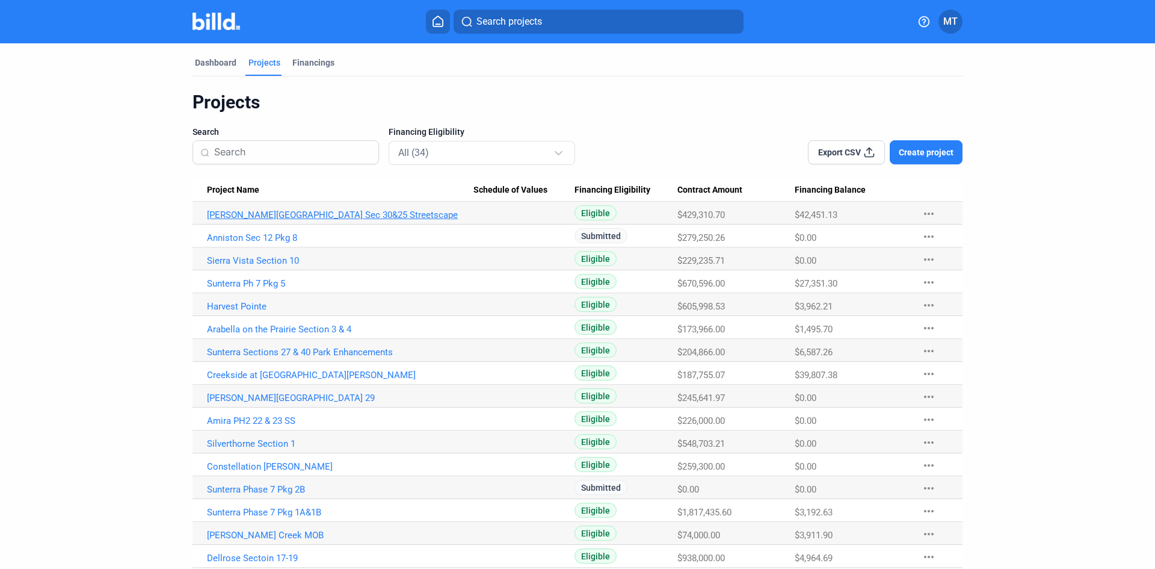
click at [305, 211] on link "[PERSON_NAME][GEOGRAPHIC_DATA] Sec 30&25 Streetscape" at bounding box center [340, 214] width 267 height 11
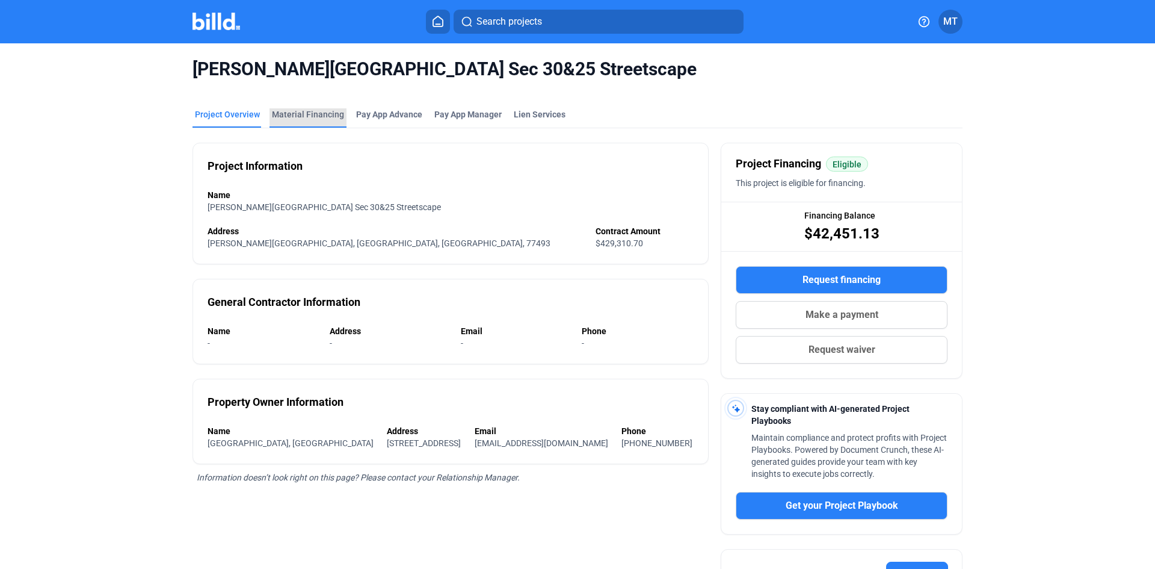
click at [317, 114] on div "Material Financing" at bounding box center [308, 114] width 72 height 12
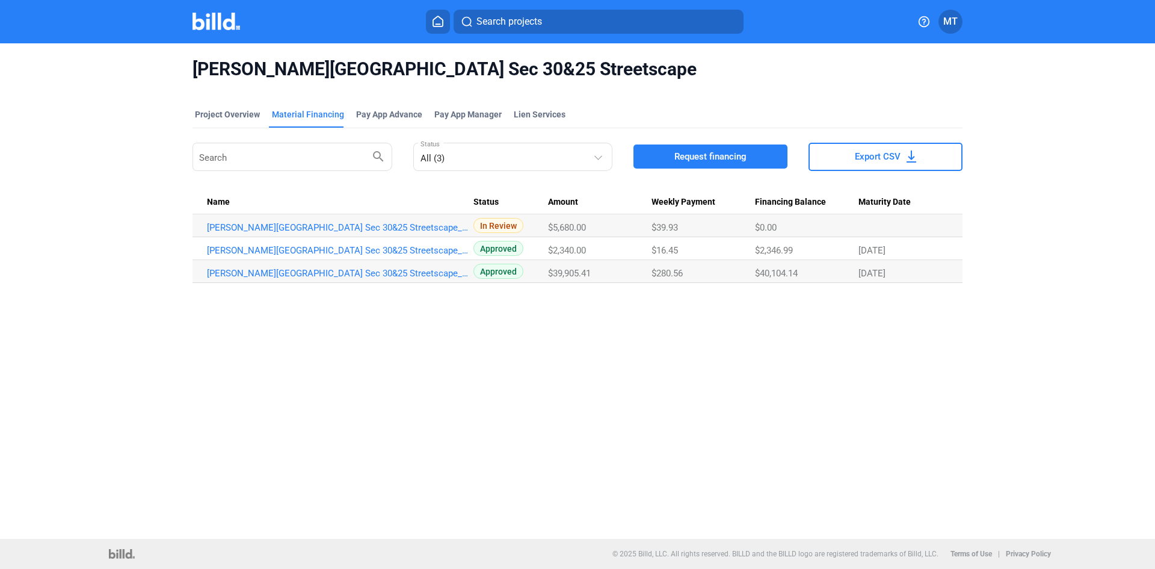
click at [224, 22] on img at bounding box center [217, 21] width 48 height 17
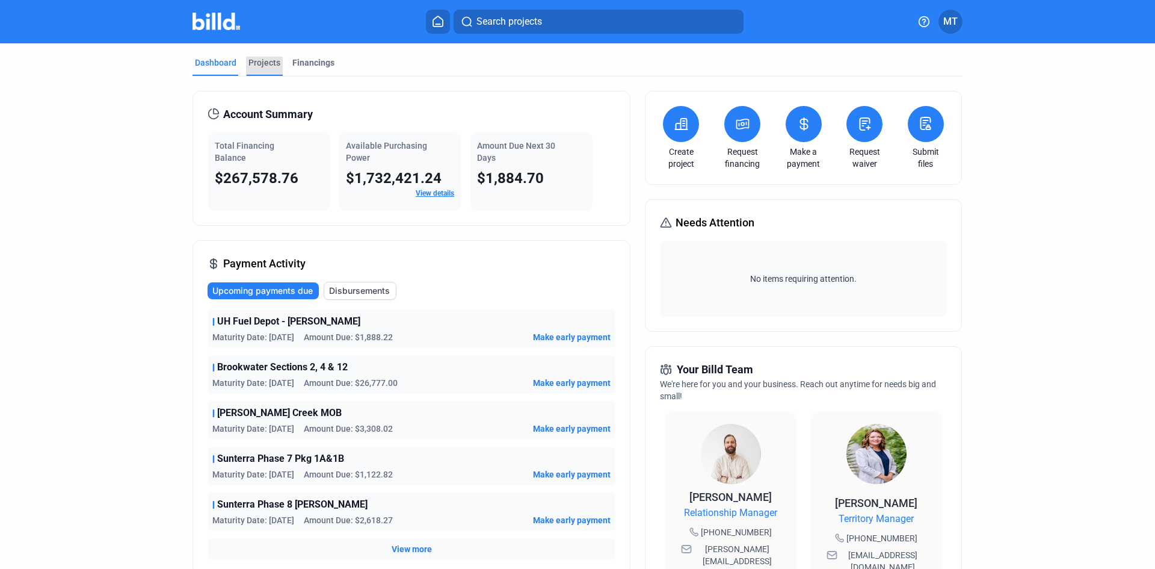
click at [258, 65] on div "Projects" at bounding box center [265, 63] width 32 height 12
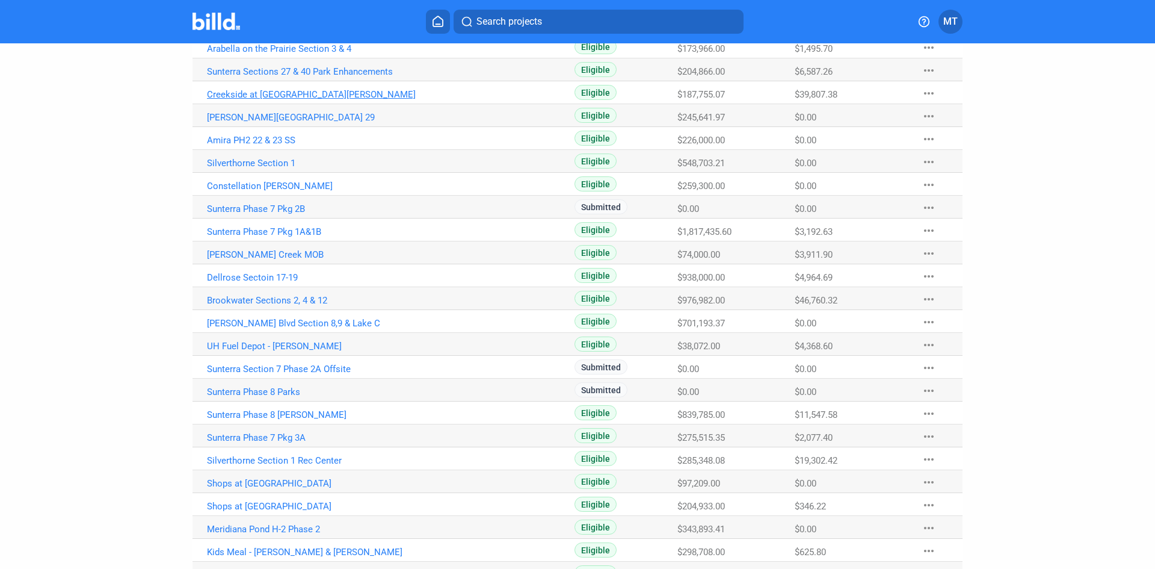
scroll to position [301, 0]
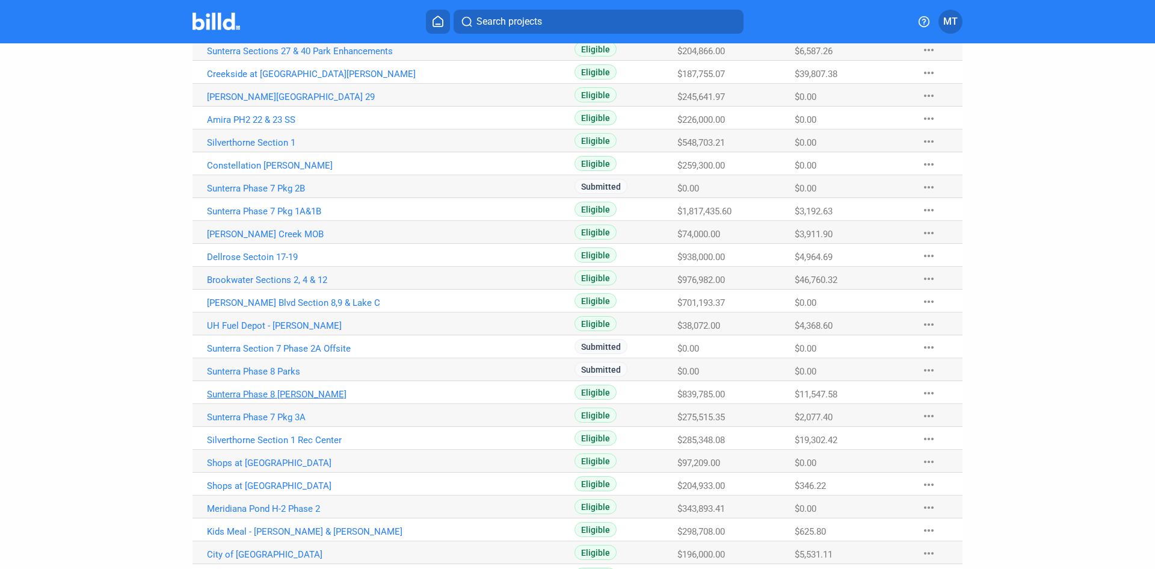
click at [288, 392] on link "Sunterra Phase 8 [PERSON_NAME]" at bounding box center [340, 394] width 267 height 11
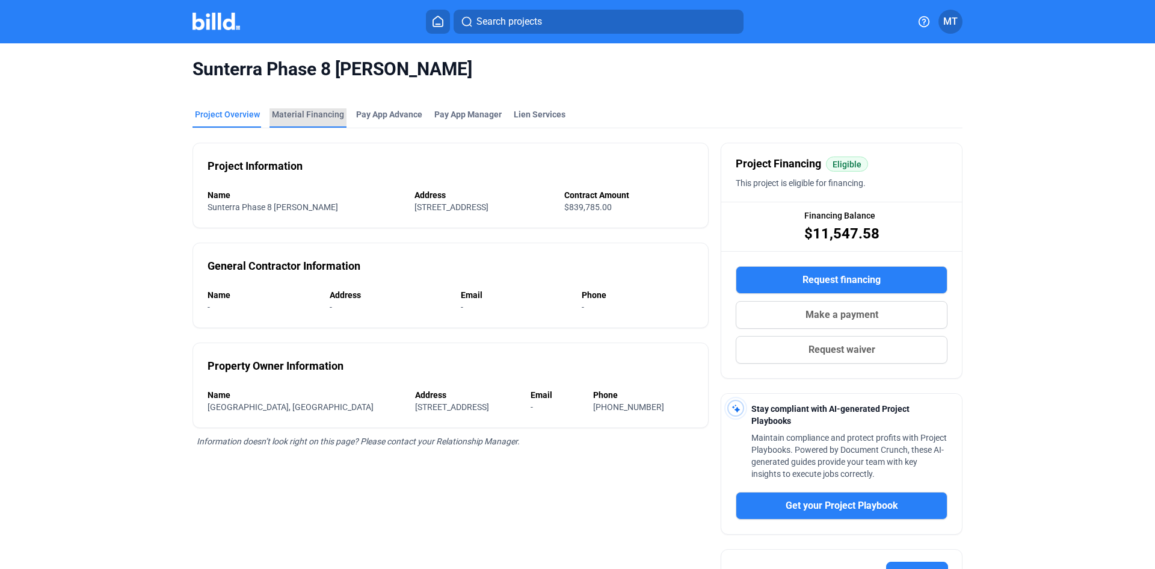
click at [316, 121] on div "Material Financing" at bounding box center [308, 117] width 77 height 19
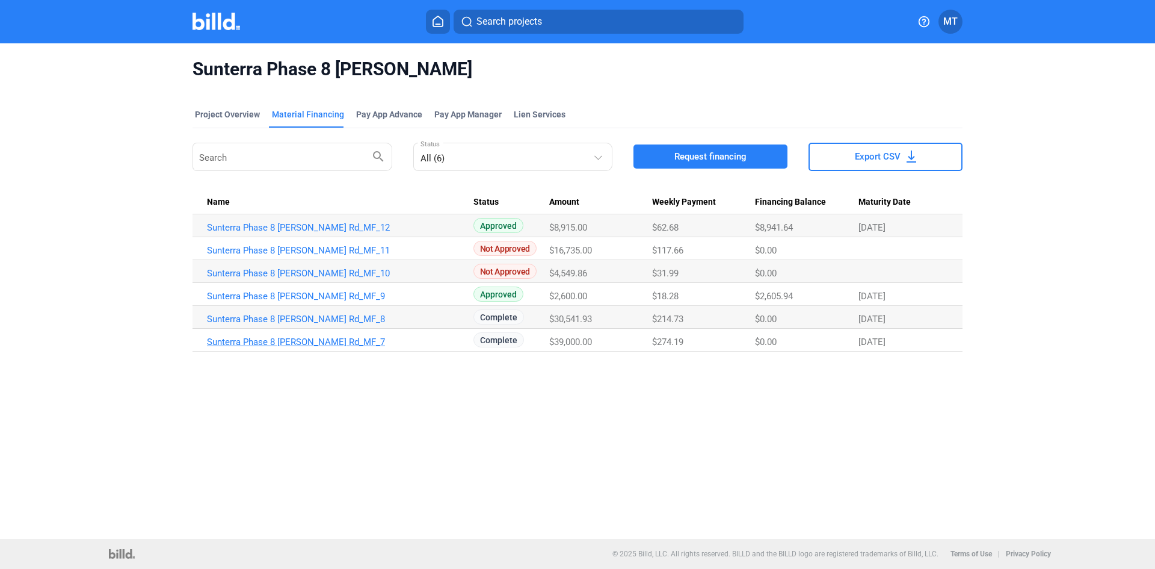
click at [330, 339] on link "Sunterra Phase 8 [PERSON_NAME] Rd_MF_7" at bounding box center [340, 341] width 267 height 11
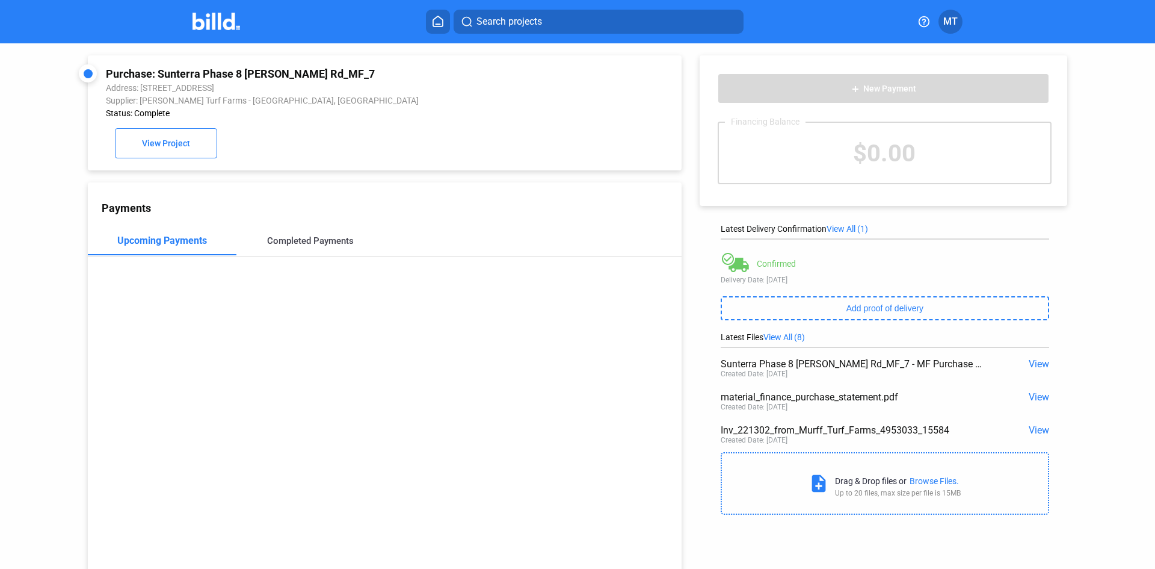
click at [330, 253] on div "Completed Payments" at bounding box center [311, 240] width 149 height 29
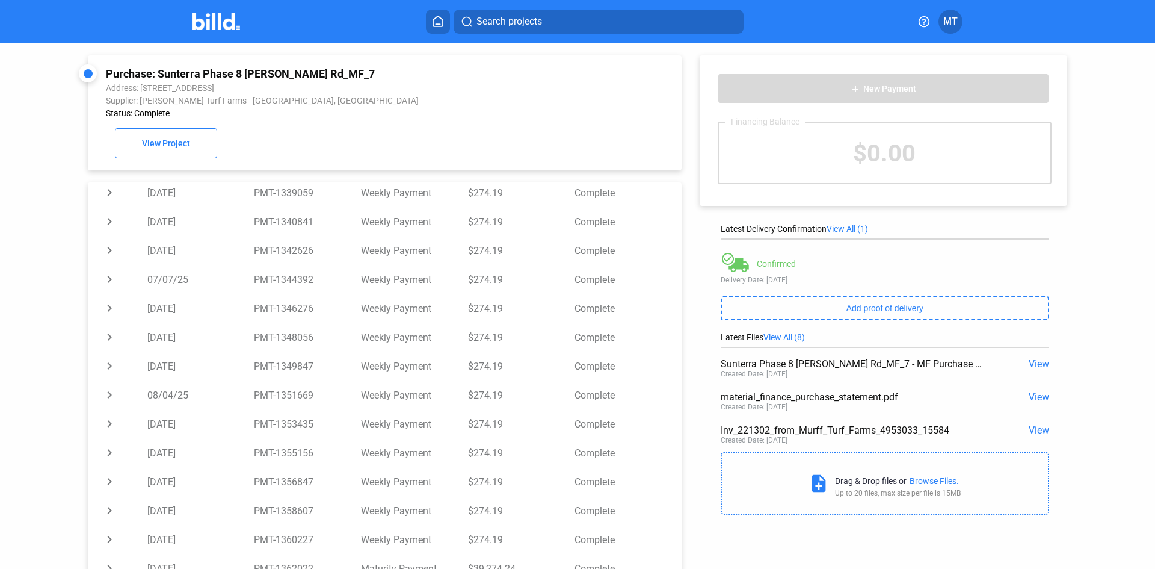
click at [1036, 400] on span "View" at bounding box center [1039, 396] width 20 height 11
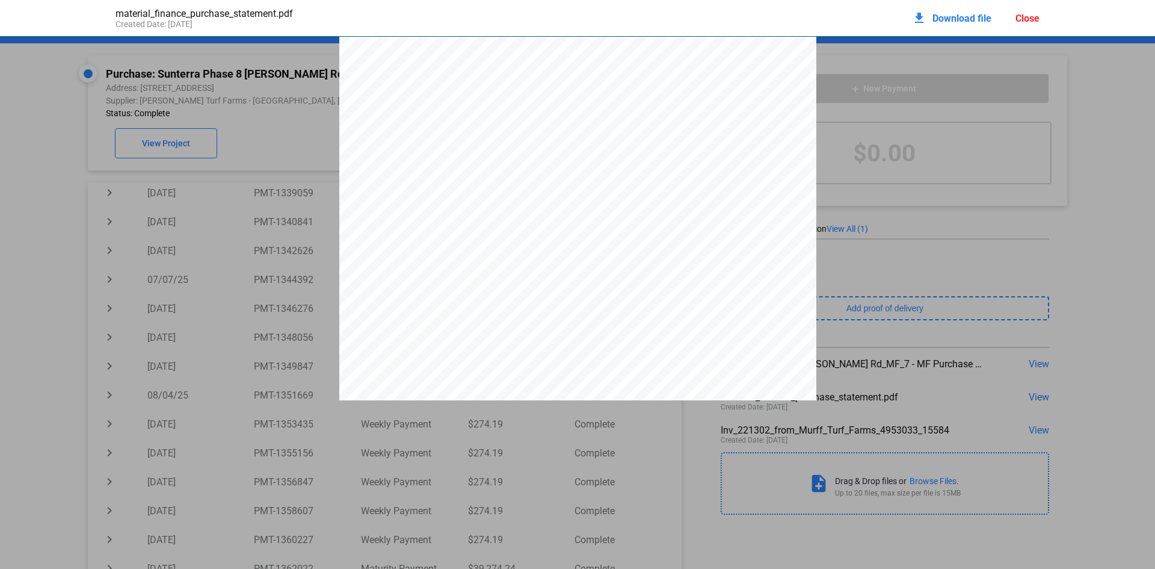
scroll to position [6, 0]
drag, startPoint x: 1026, startPoint y: 21, endPoint x: 1009, endPoint y: 51, distance: 34.5
click at [1026, 21] on div "Close" at bounding box center [1028, 18] width 24 height 11
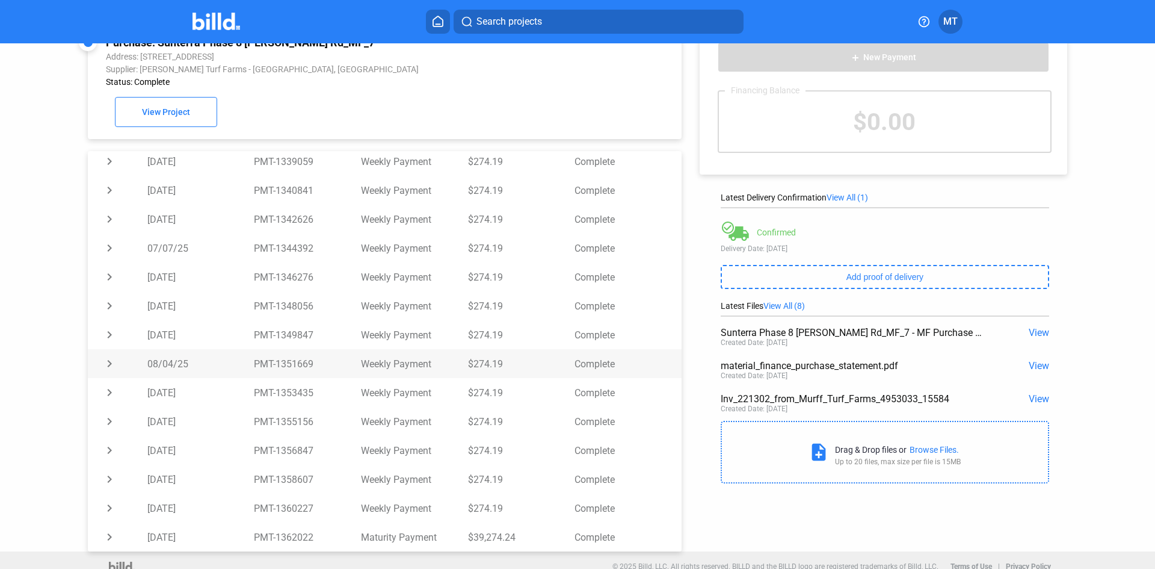
scroll to position [46, 0]
